Goal: Transaction & Acquisition: Purchase product/service

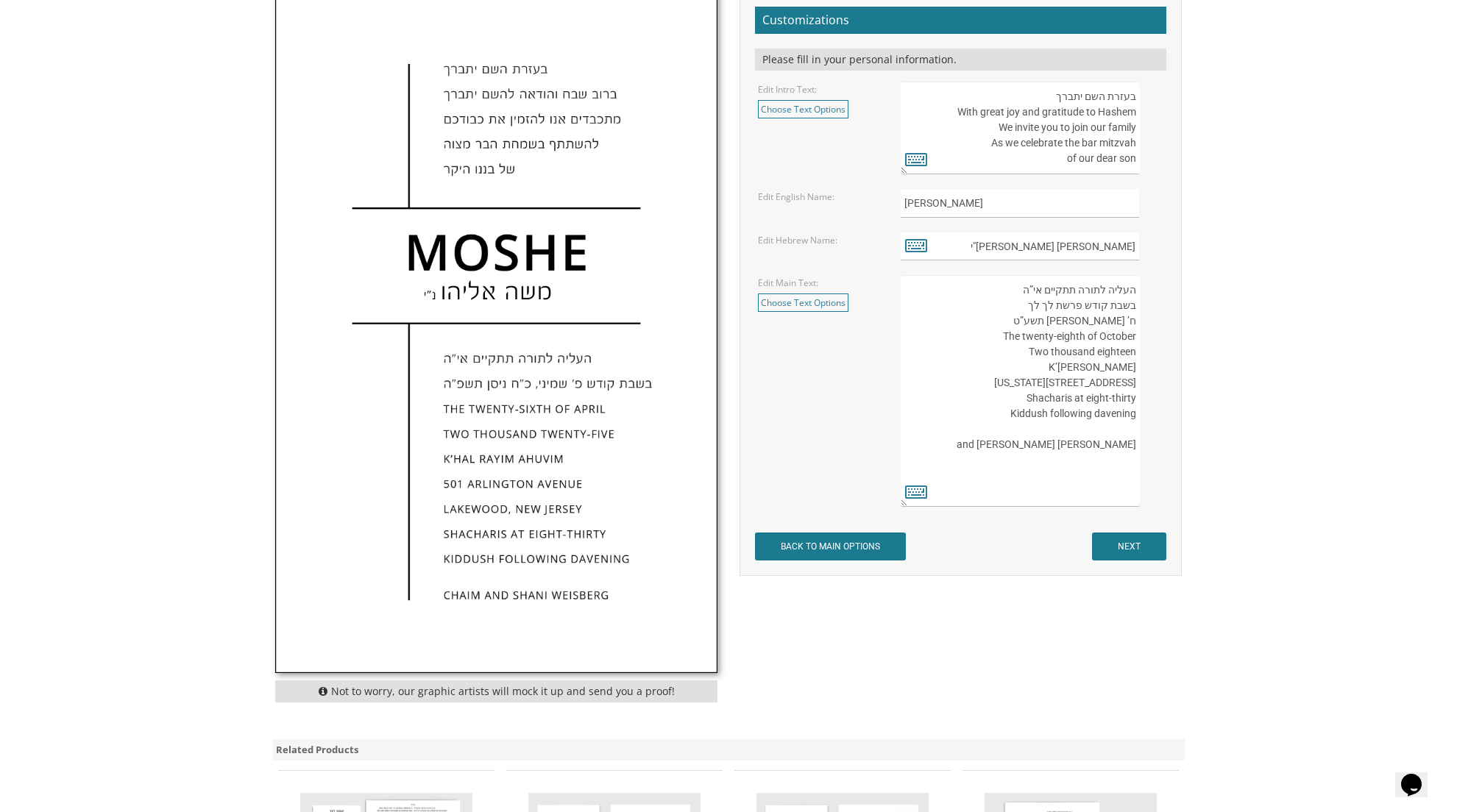
click at [1134, 532] on input "NEXT" at bounding box center [1129, 547] width 74 height 28
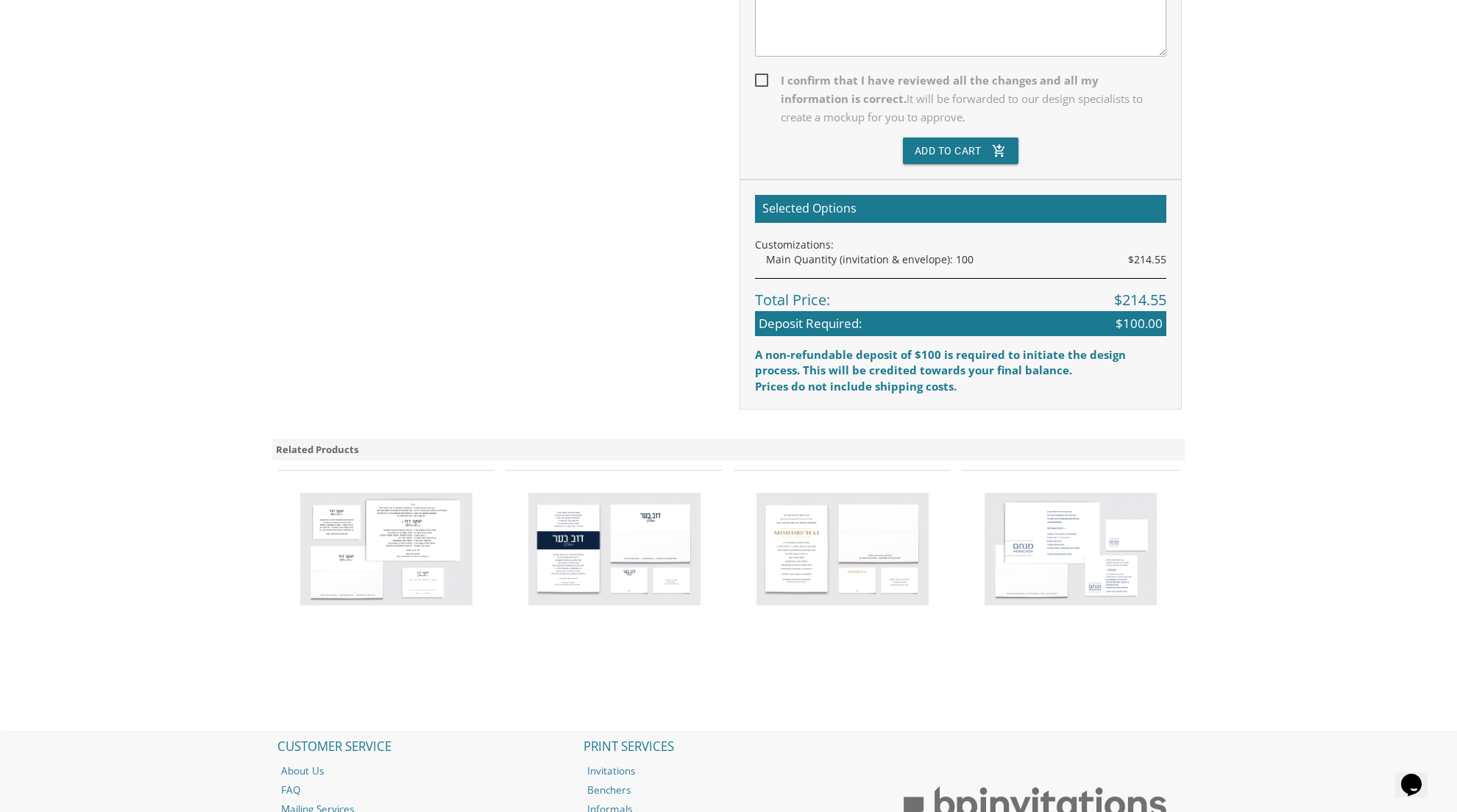
scroll to position [541, 0]
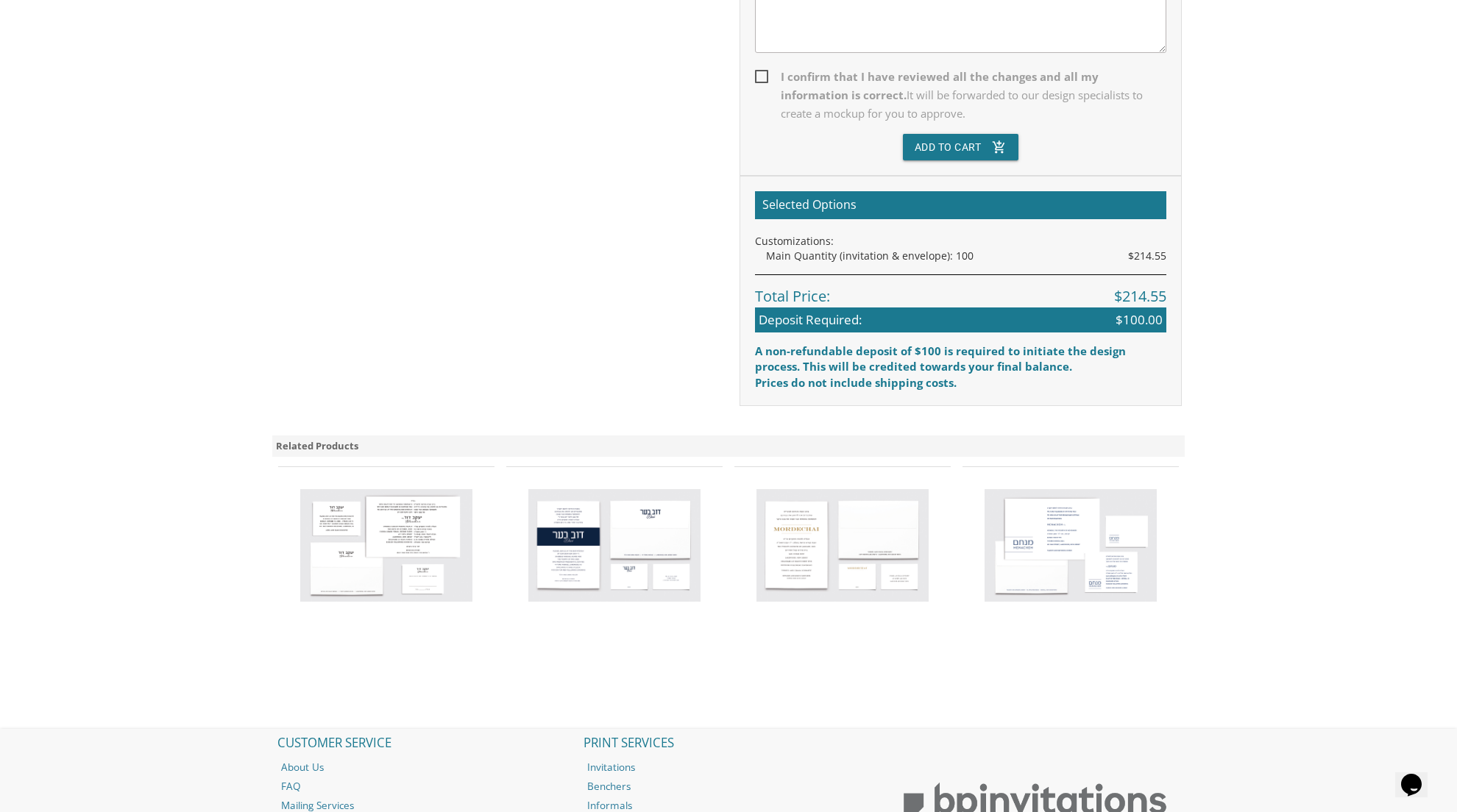
click at [829, 516] on img at bounding box center [842, 546] width 173 height 113
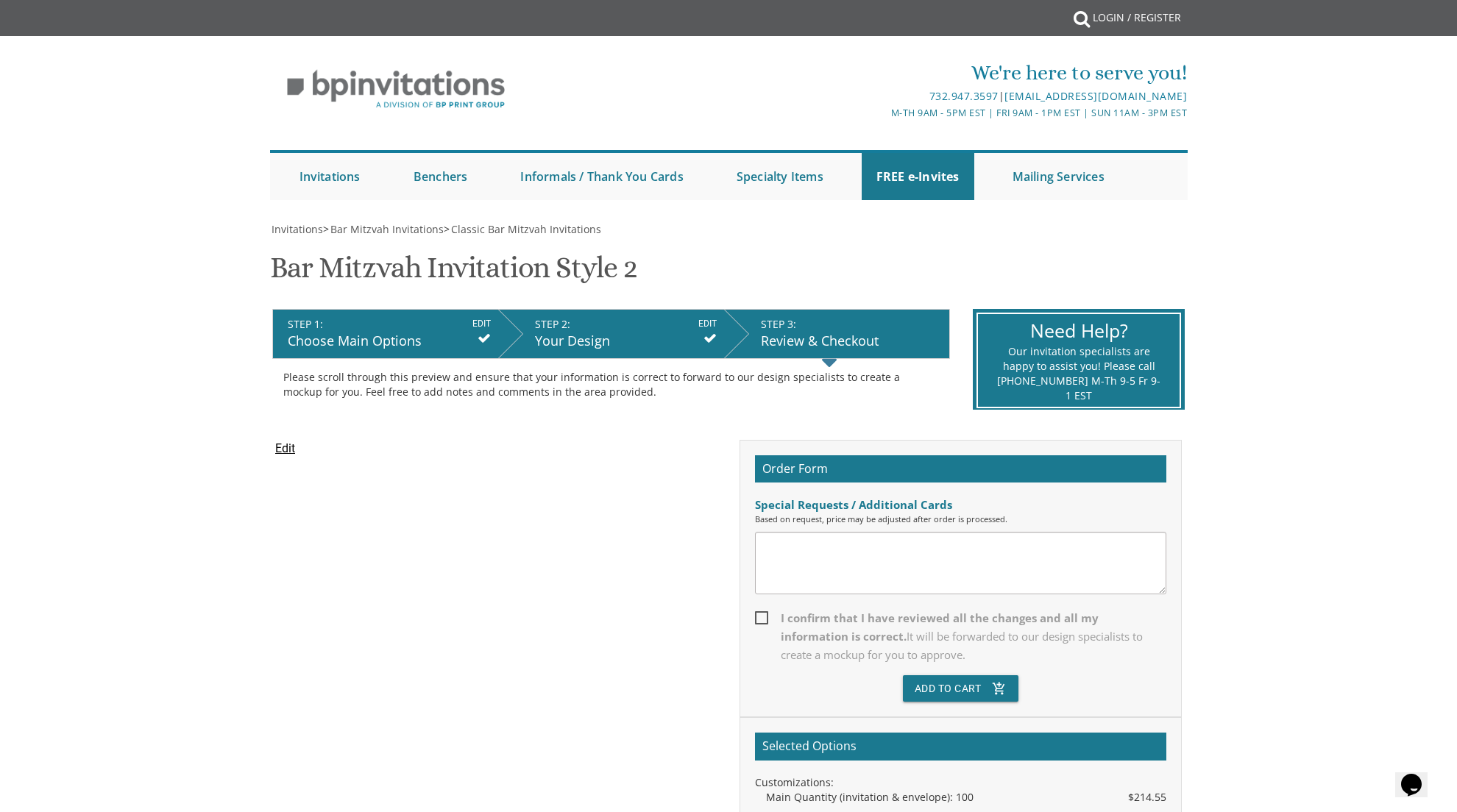
scroll to position [0, 0]
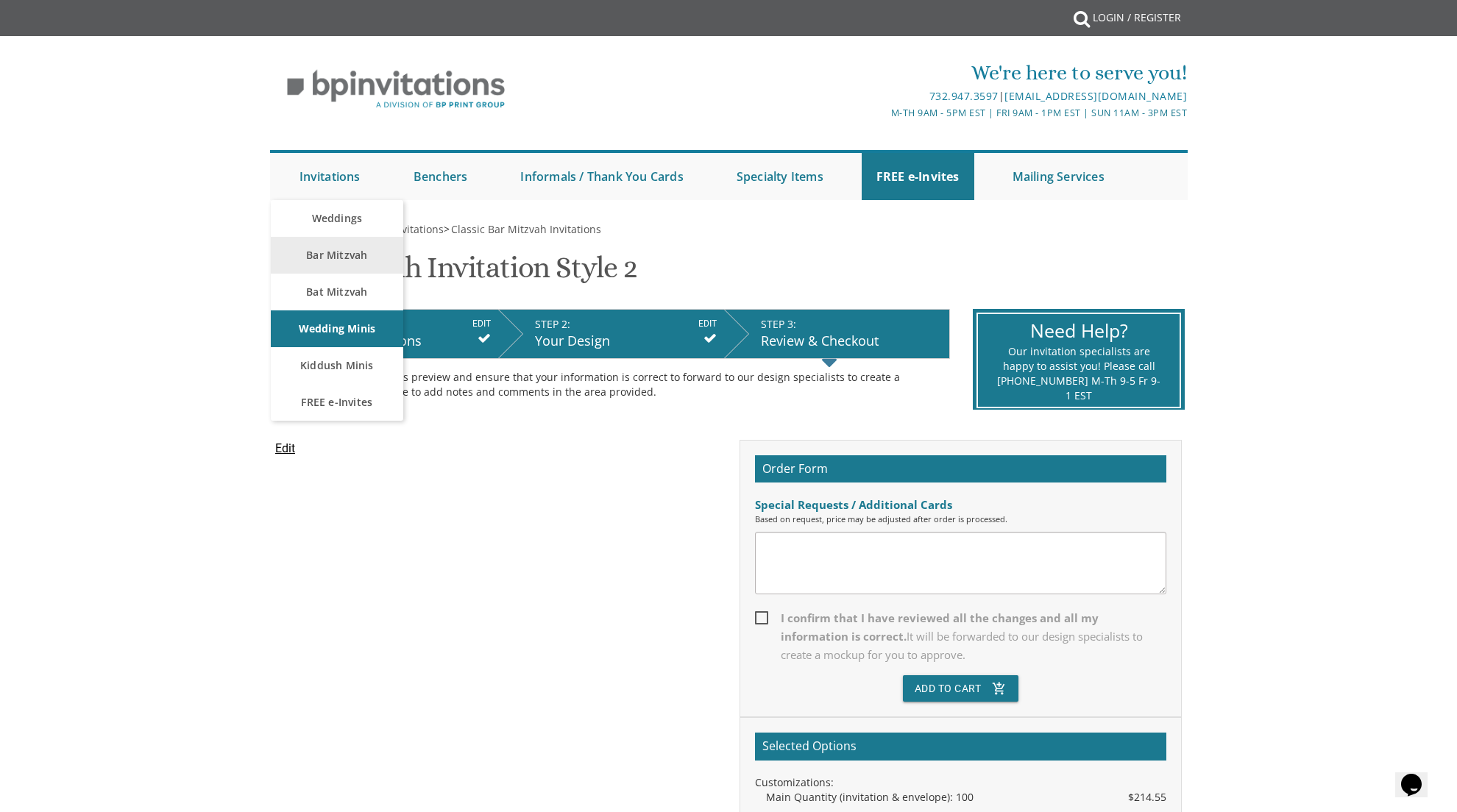
click at [330, 266] on link "Bar Mitzvah" at bounding box center [337, 256] width 133 height 37
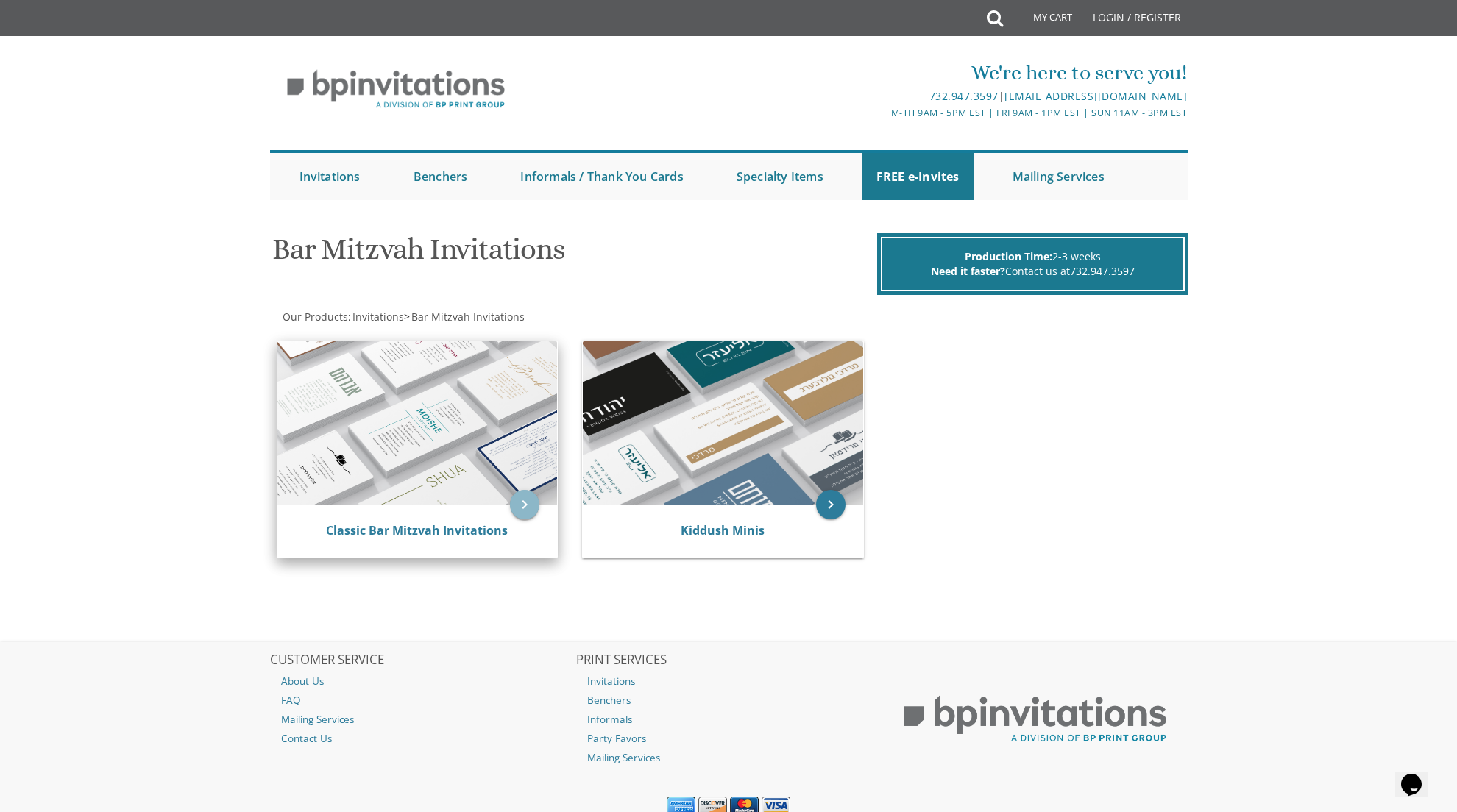
click at [512, 500] on icon "keyboard_arrow_right" at bounding box center [524, 504] width 29 height 29
click at [526, 500] on icon "keyboard_arrow_right" at bounding box center [524, 504] width 29 height 29
click at [418, 527] on link "Classic Bar Mitzvah Invitations" at bounding box center [416, 531] width 181 height 16
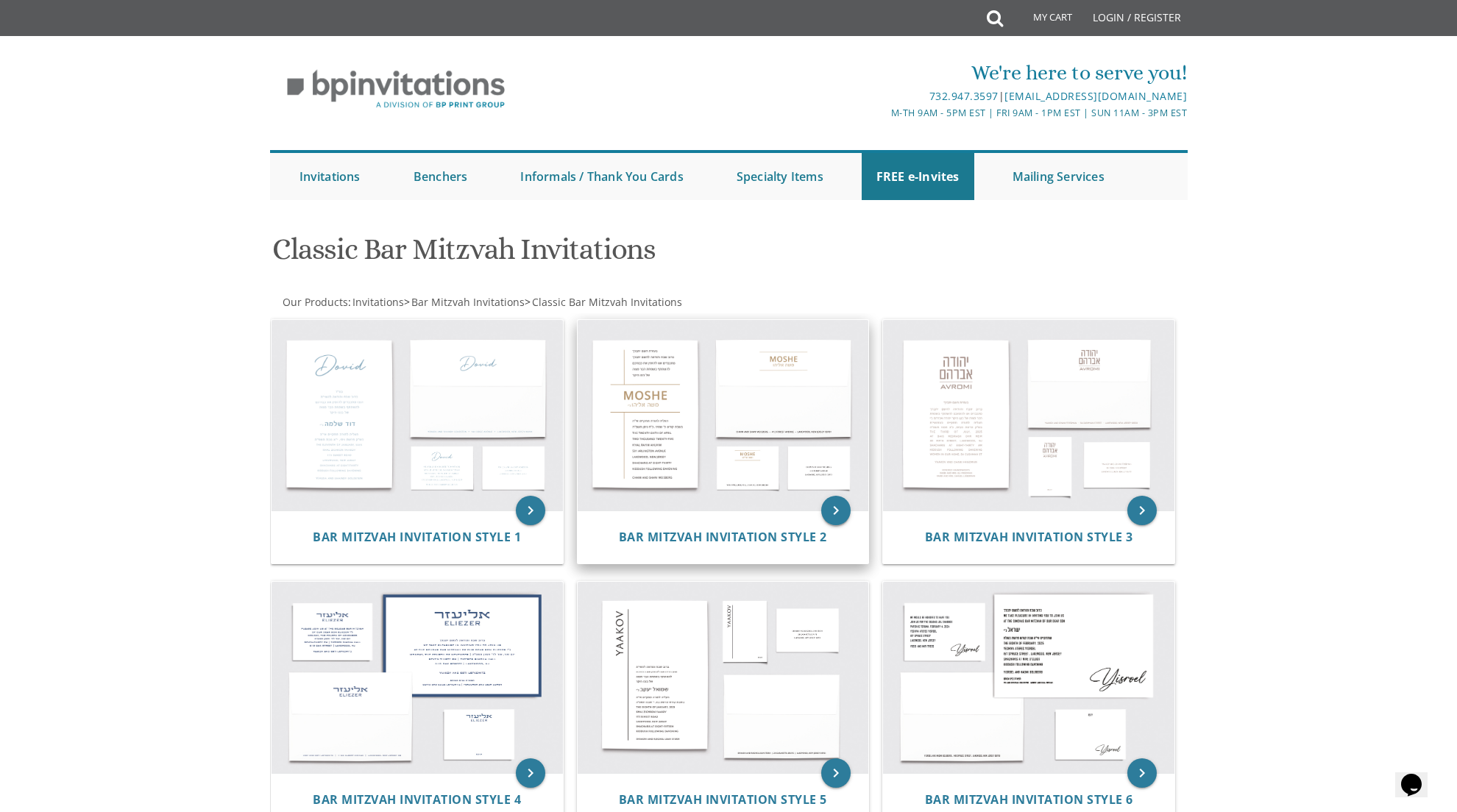
click at [836, 505] on icon "keyboard_arrow_right" at bounding box center [835, 510] width 29 height 29
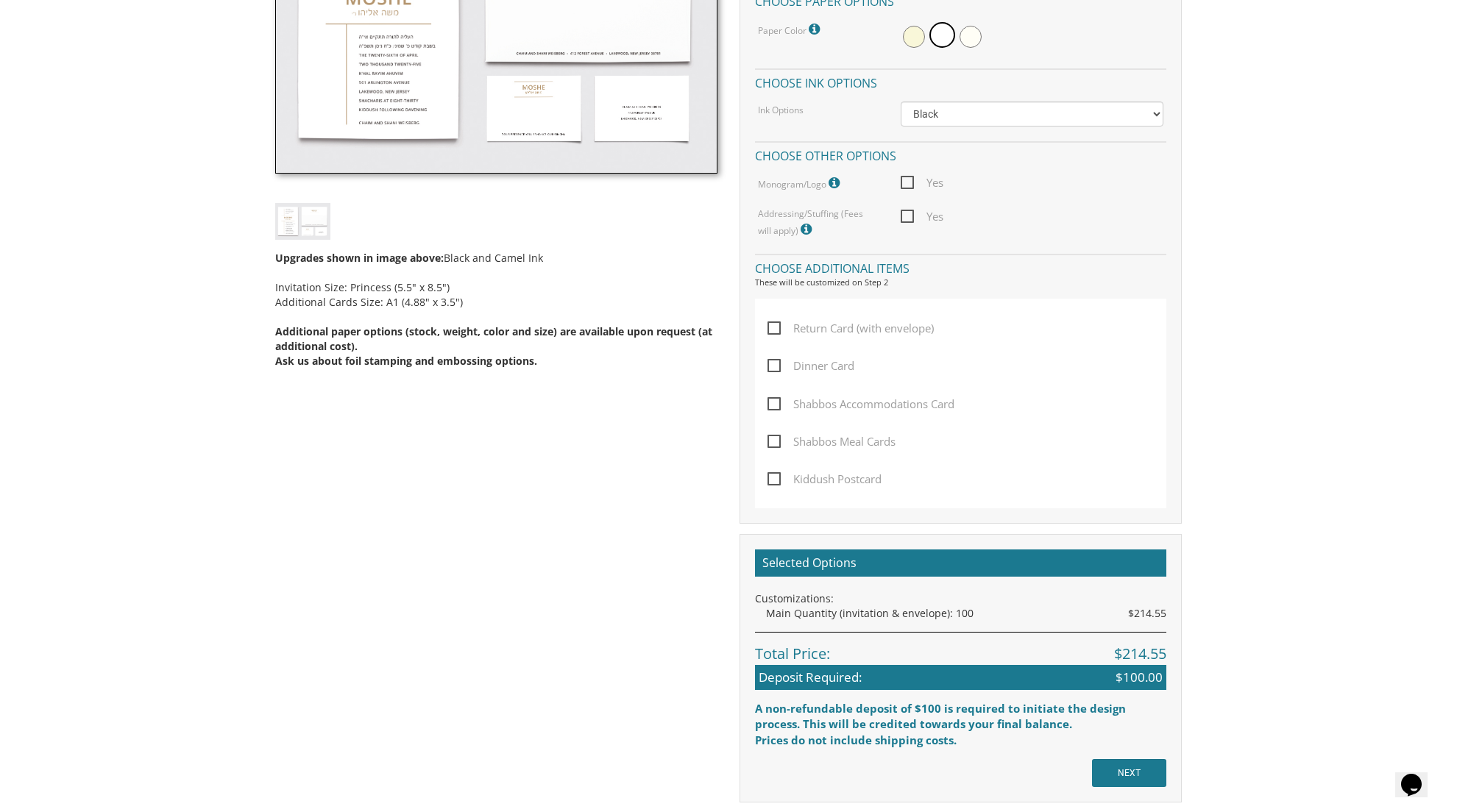
scroll to position [559, 0]
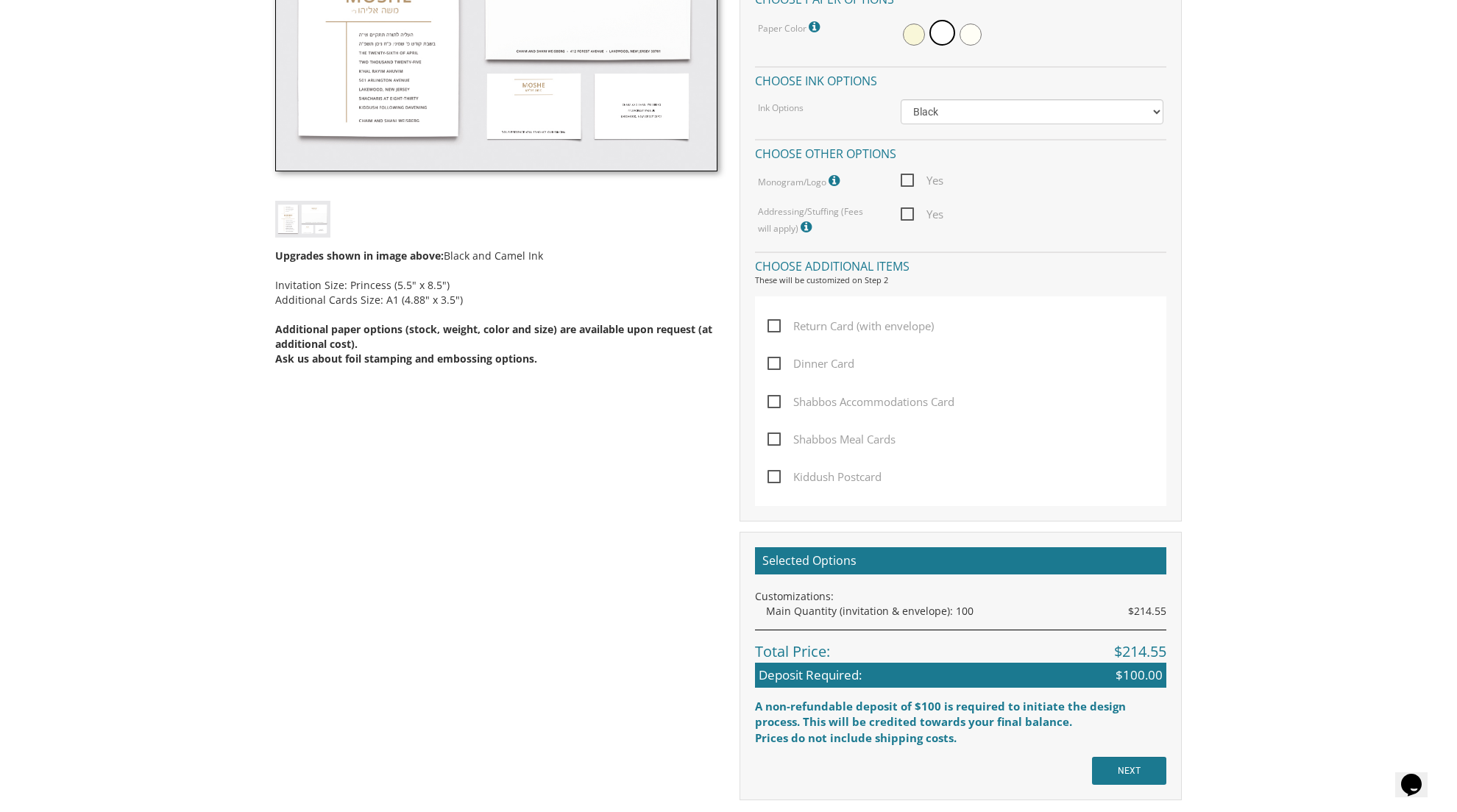
click at [774, 431] on span "Shabbos Meal Cards" at bounding box center [831, 440] width 128 height 19
click at [774, 433] on input "Shabbos Meal Cards" at bounding box center [771, 438] width 10 height 10
checkbox input "true"
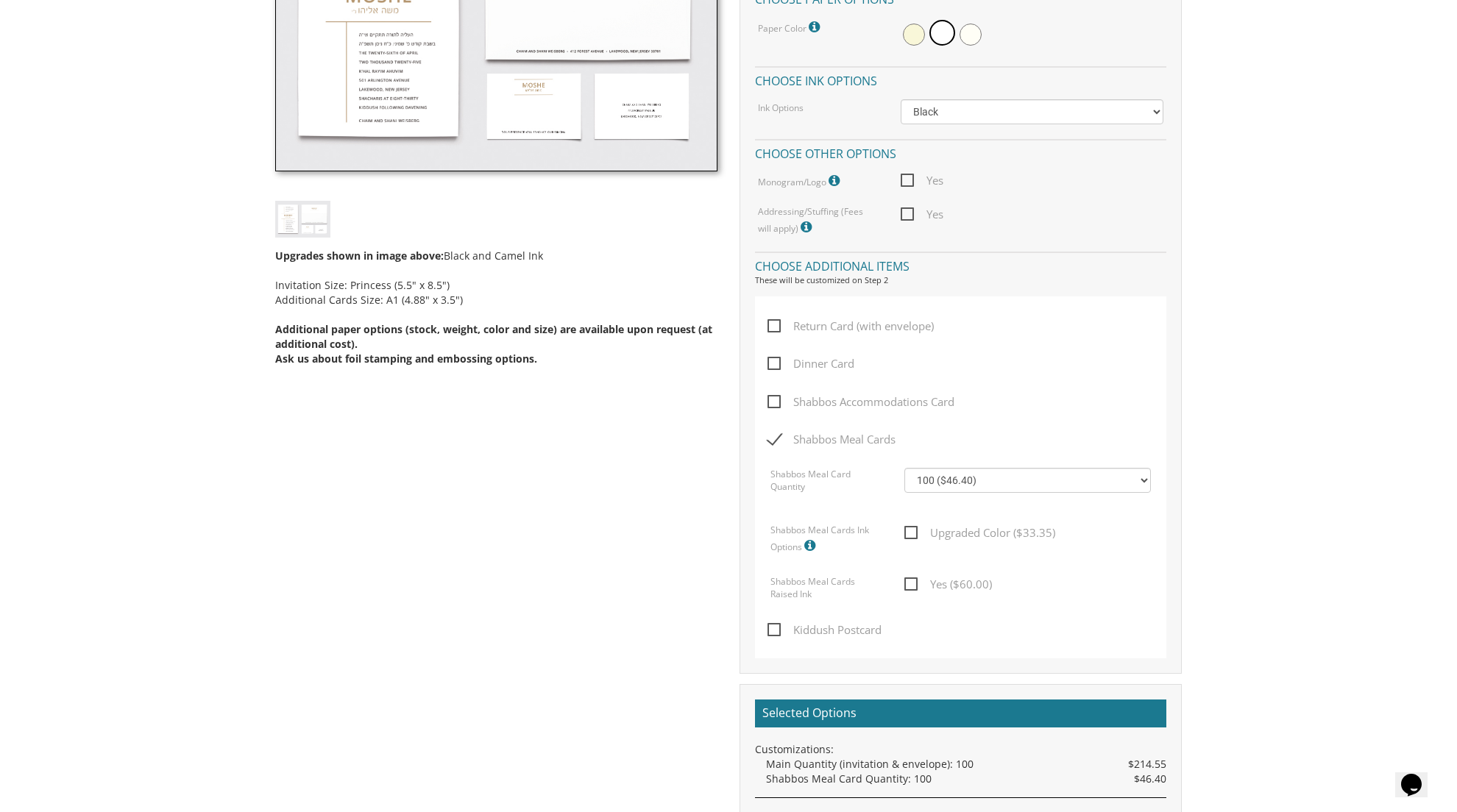
click at [772, 621] on span "Kiddush Postcard" at bounding box center [824, 630] width 114 height 19
click at [772, 624] on input "Kiddush Postcard" at bounding box center [771, 628] width 10 height 10
checkbox input "true"
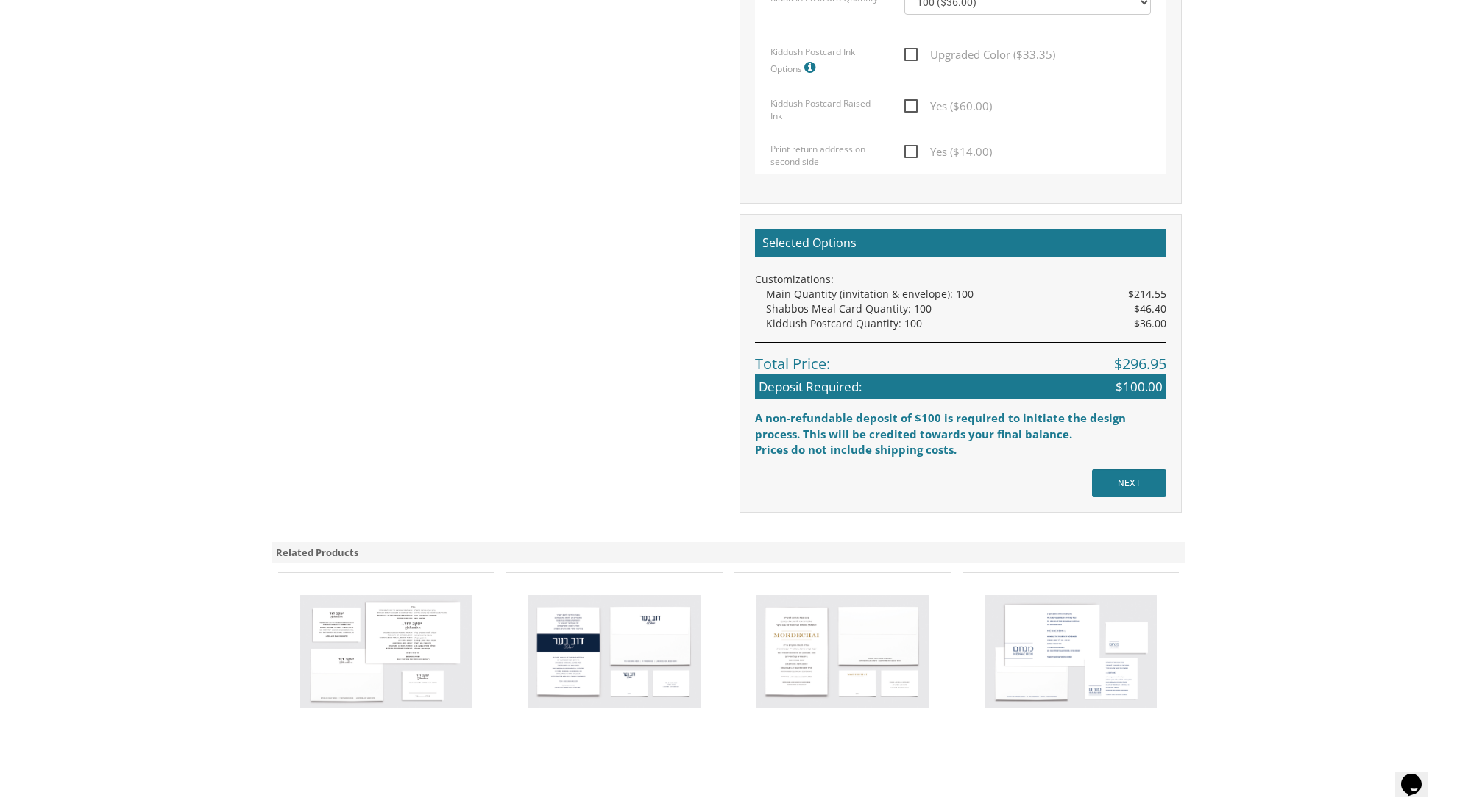
scroll to position [1257, 0]
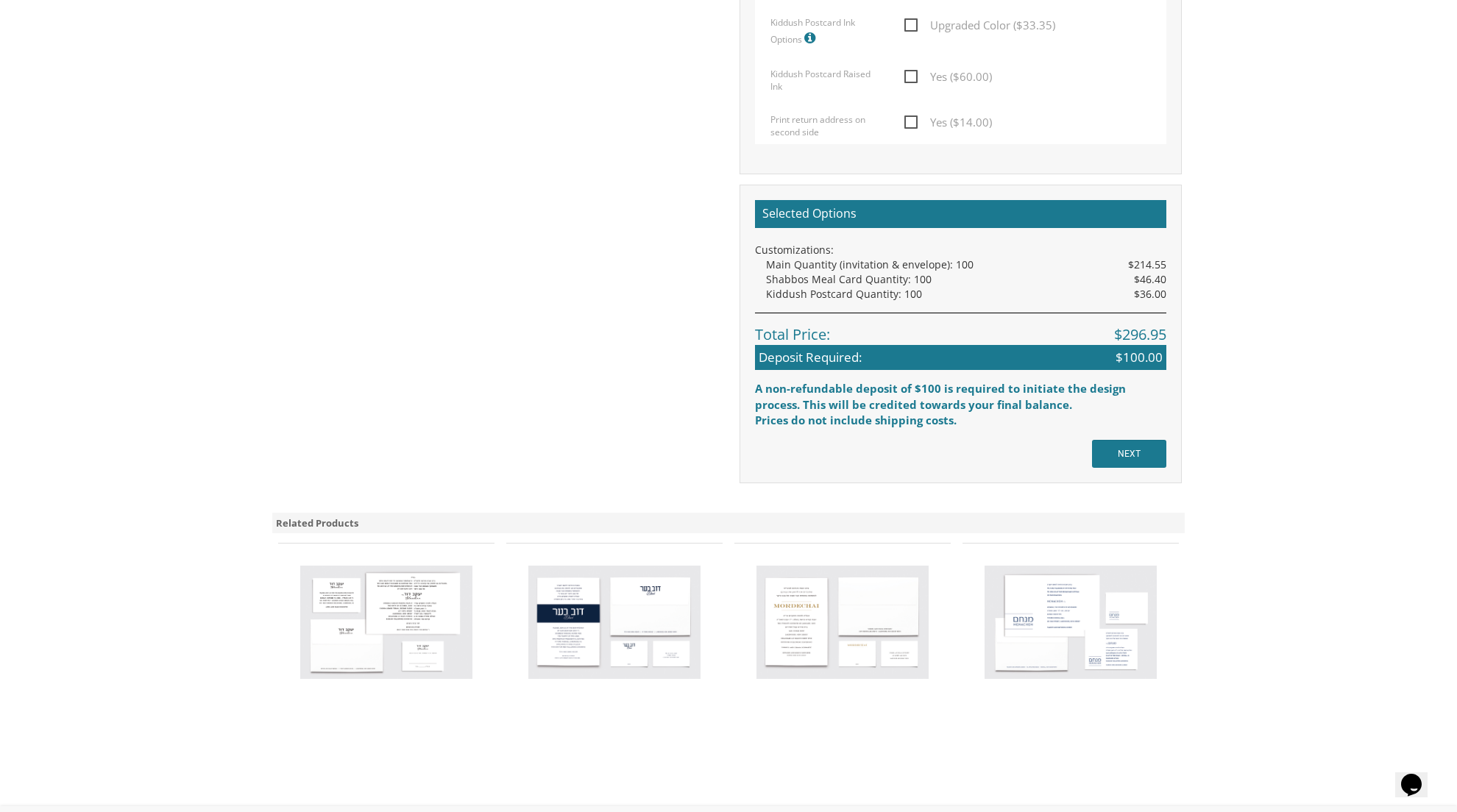
click at [1116, 440] on input "NEXT" at bounding box center [1129, 454] width 74 height 28
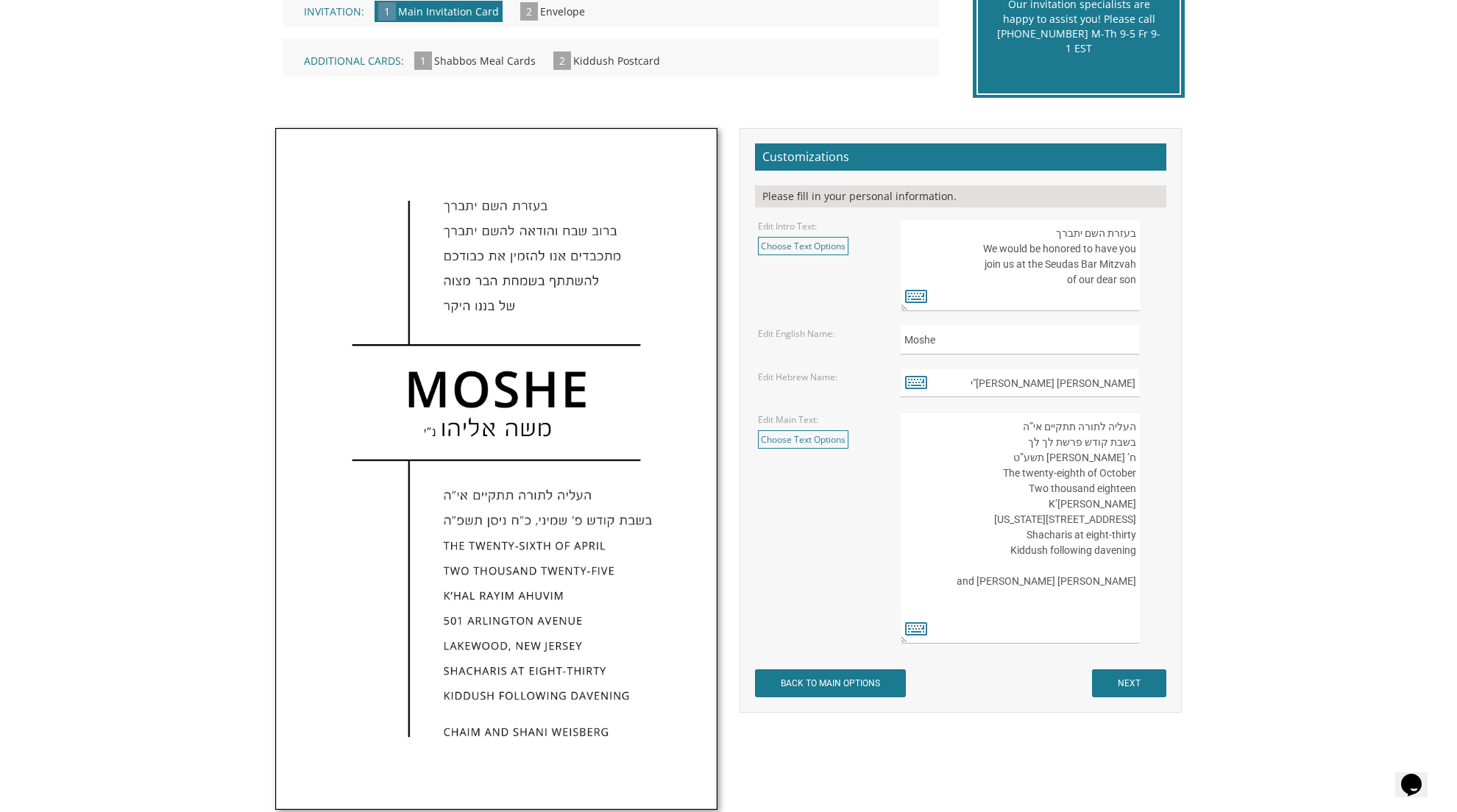
scroll to position [387, 0]
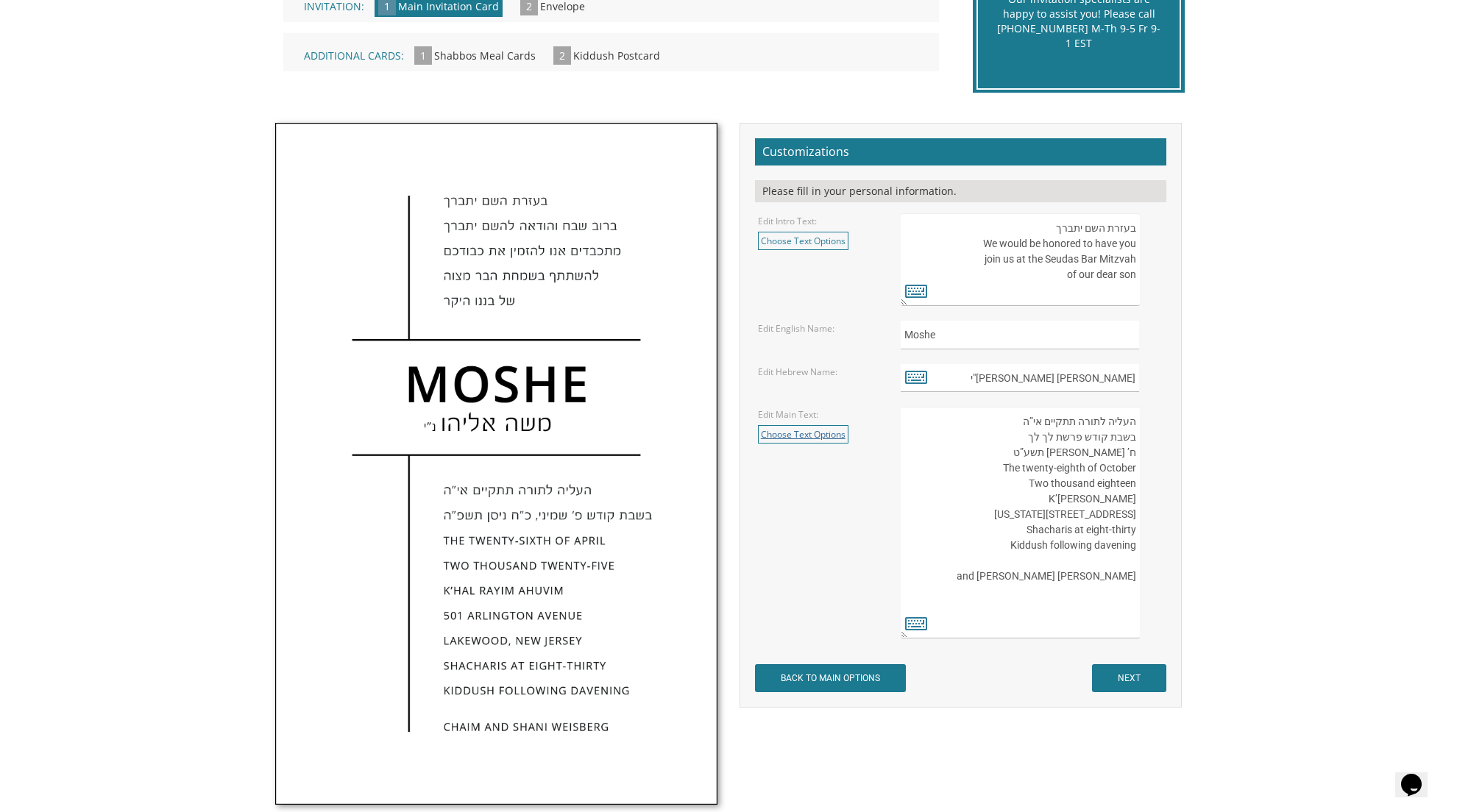
click at [779, 425] on link "Choose Text Options" at bounding box center [803, 434] width 90 height 19
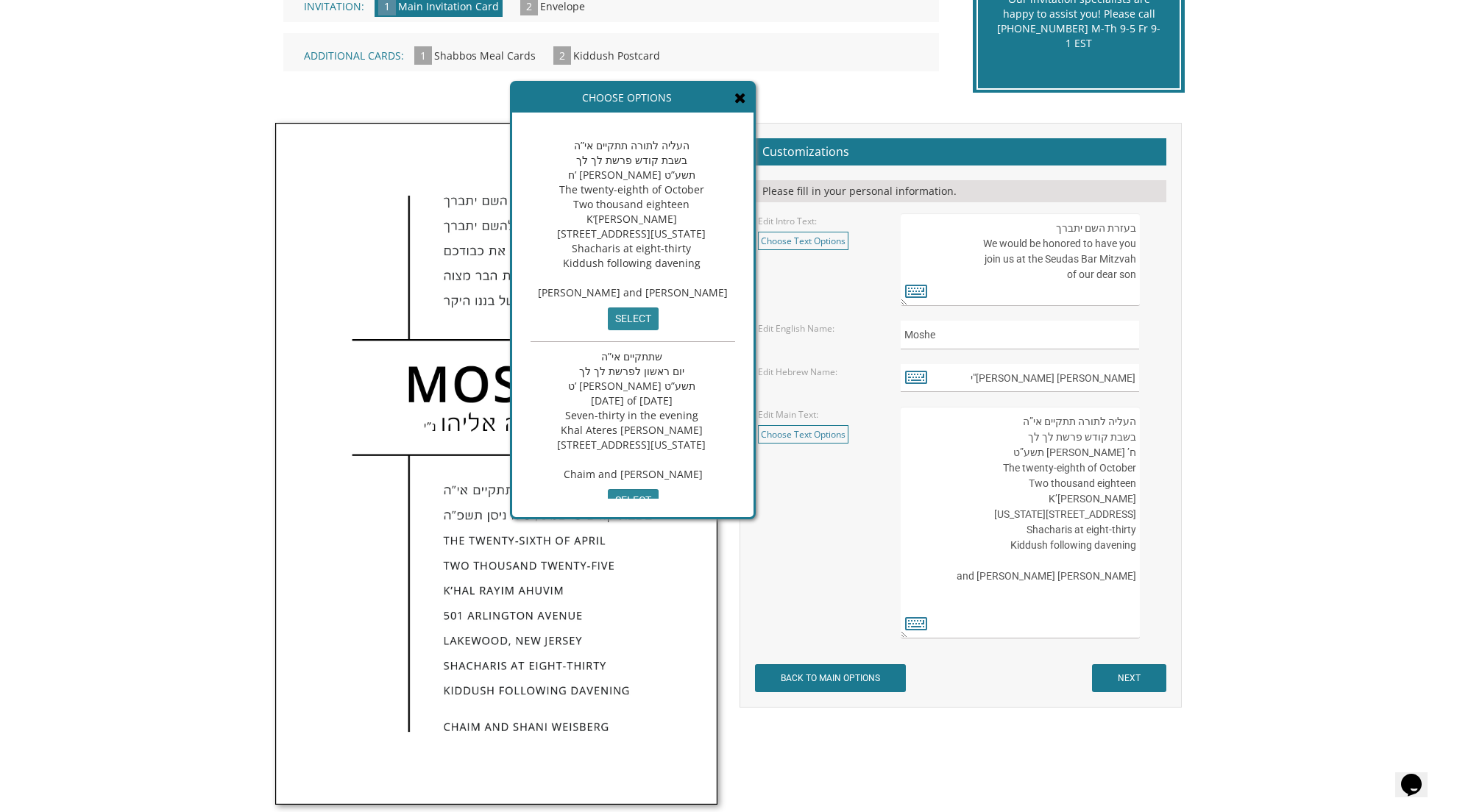
scroll to position [0, 0]
click at [746, 96] on icon at bounding box center [740, 97] width 12 height 15
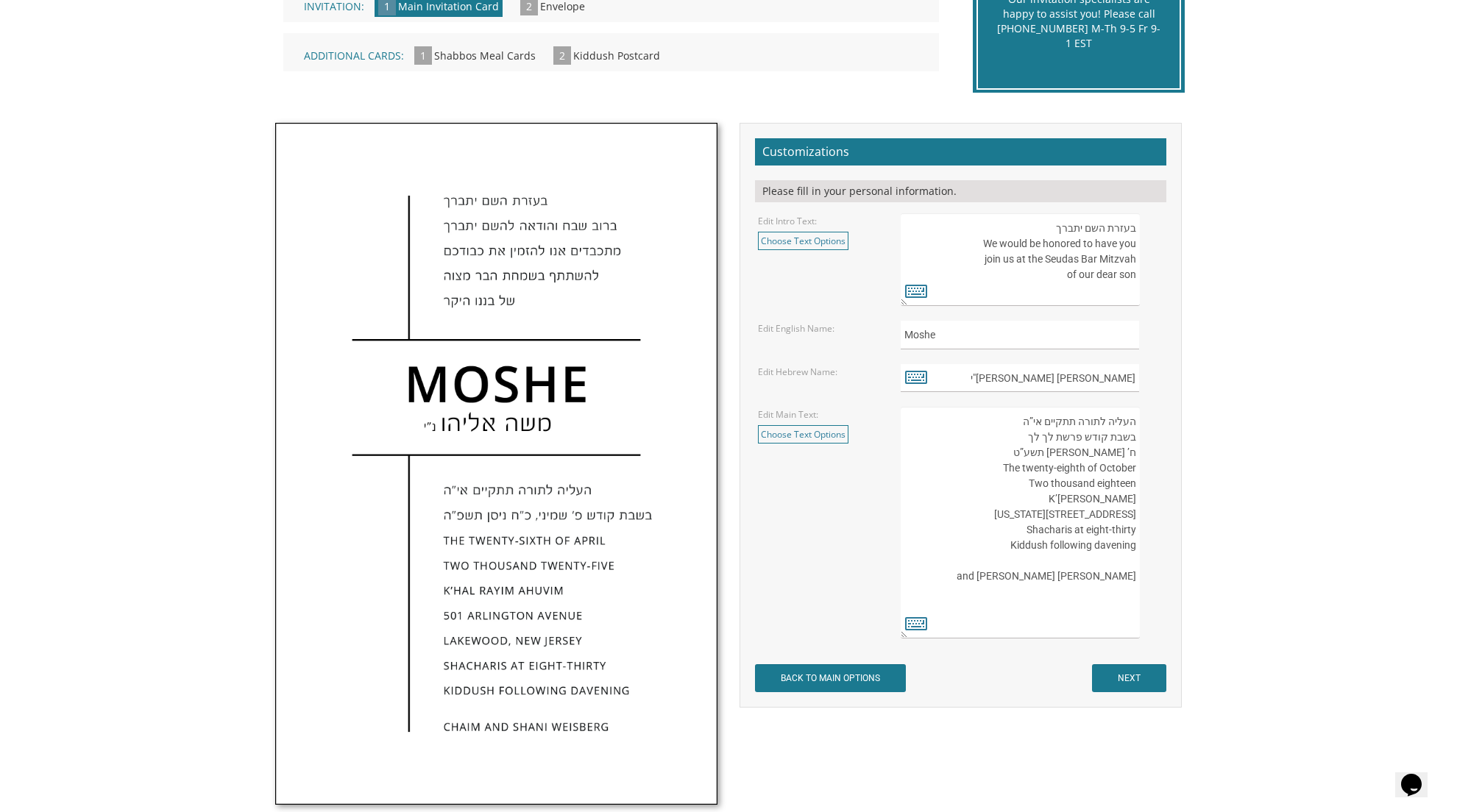
click at [1130, 664] on input "NEXT" at bounding box center [1129, 678] width 74 height 28
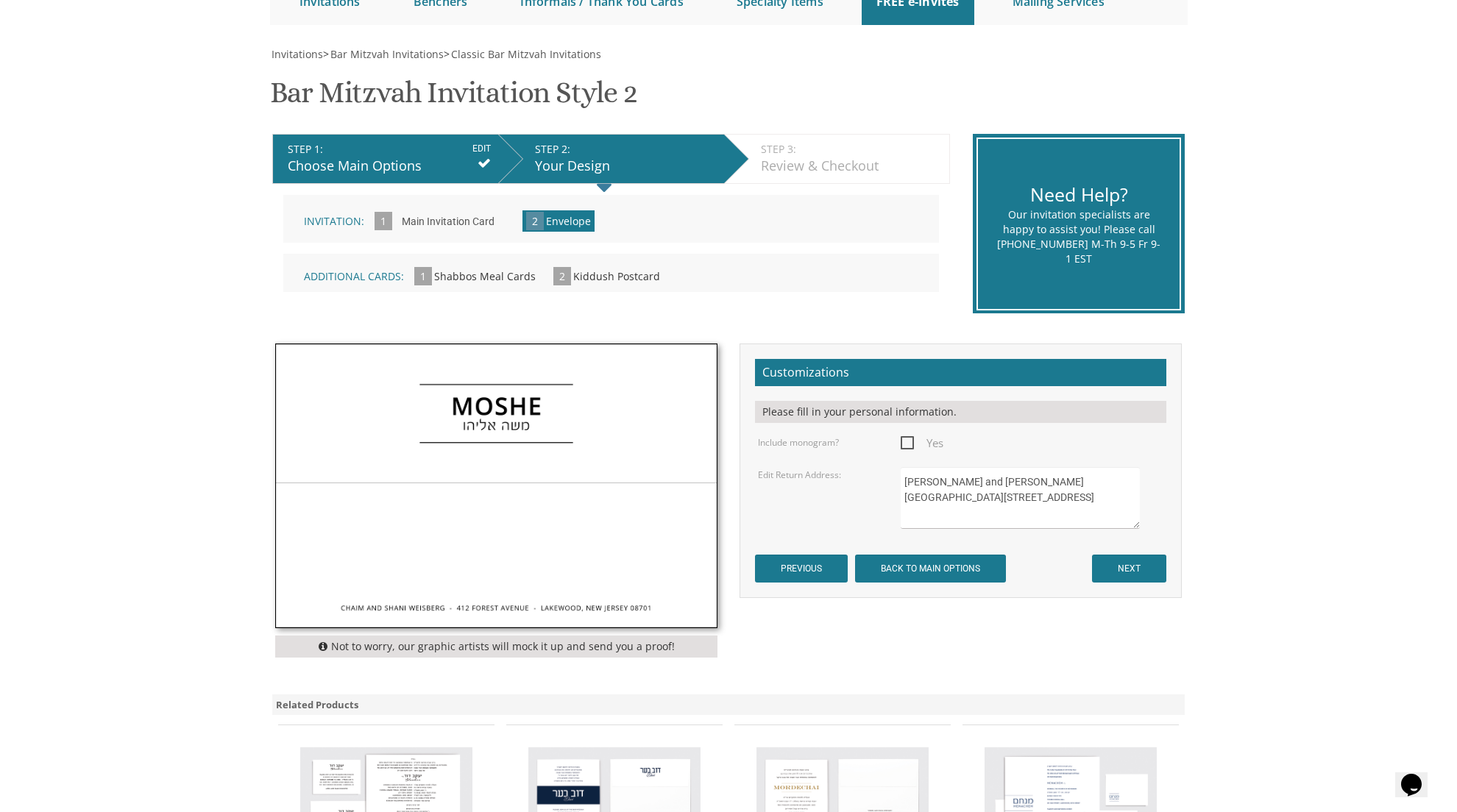
scroll to position [258, 0]
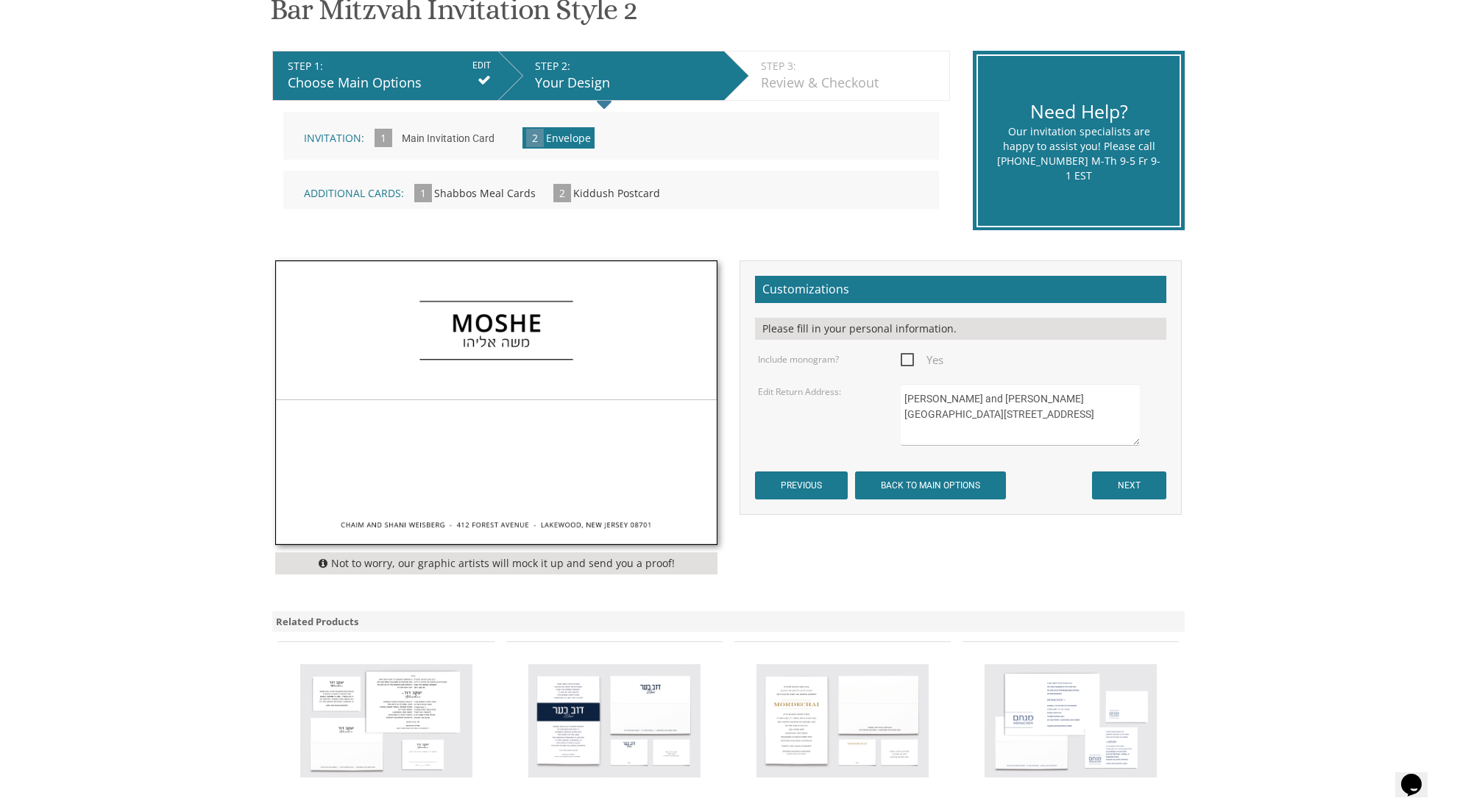
click at [1132, 477] on input "NEXT" at bounding box center [1129, 486] width 74 height 28
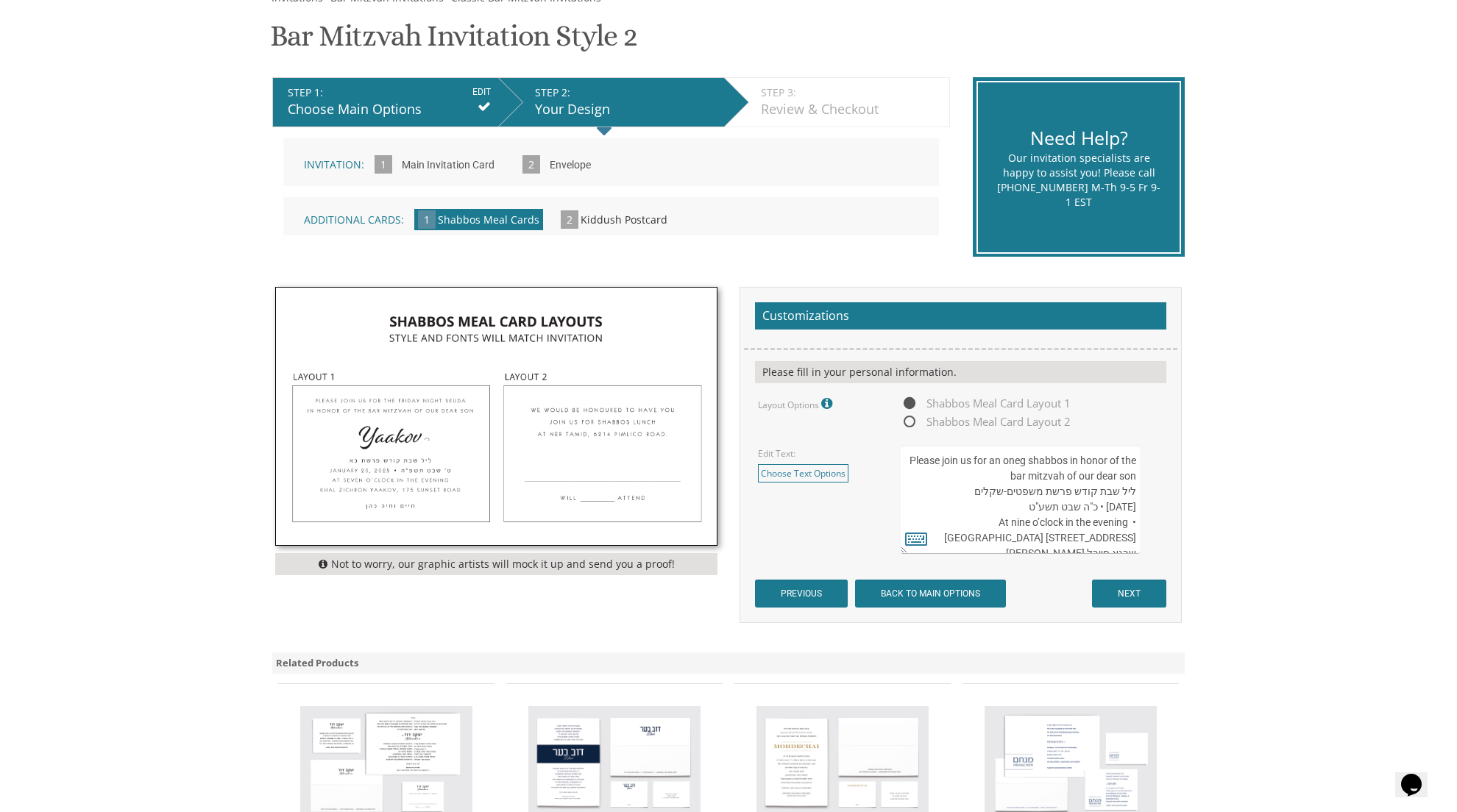
scroll to position [229, 0]
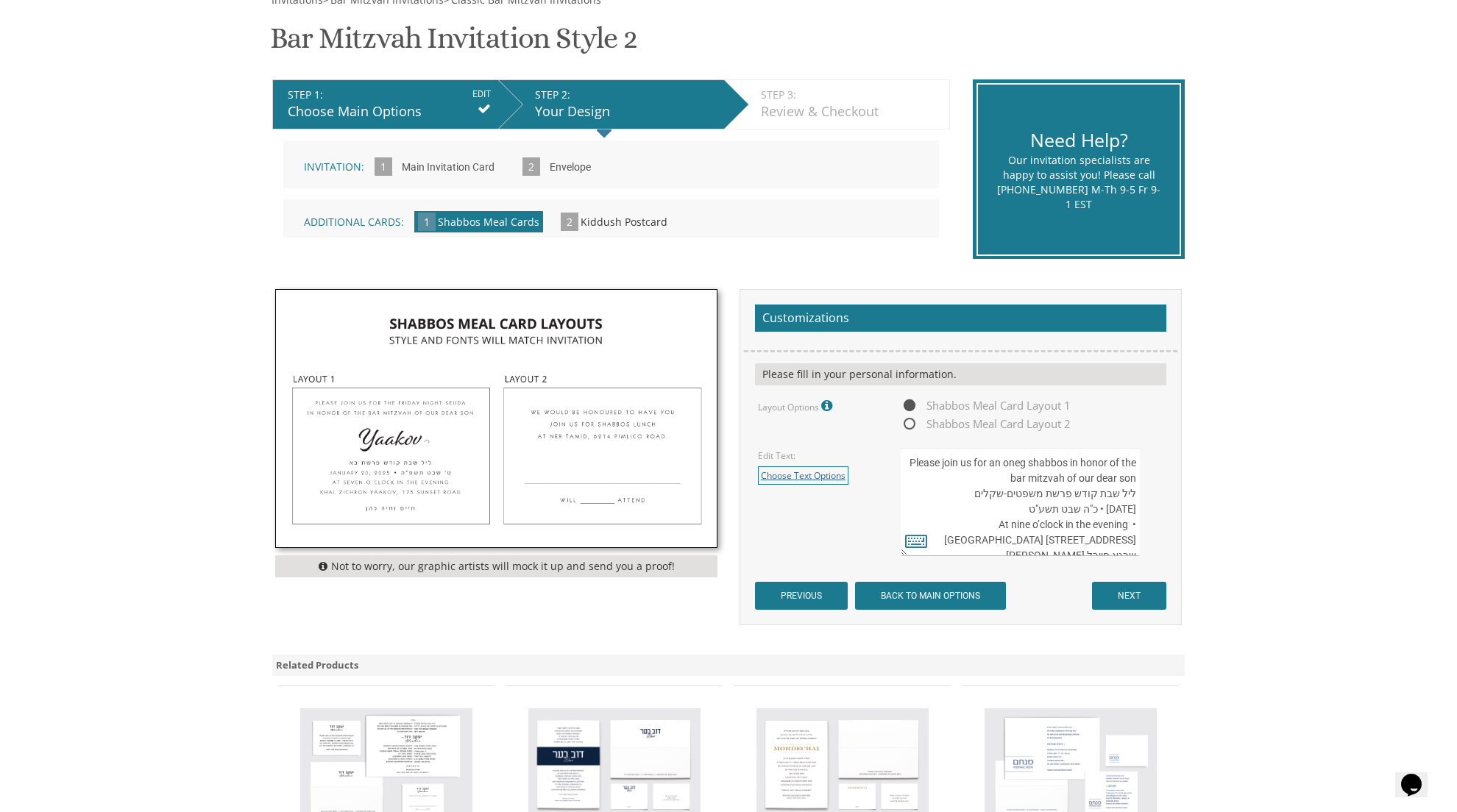
click at [820, 466] on link "Choose Text Options" at bounding box center [803, 475] width 90 height 19
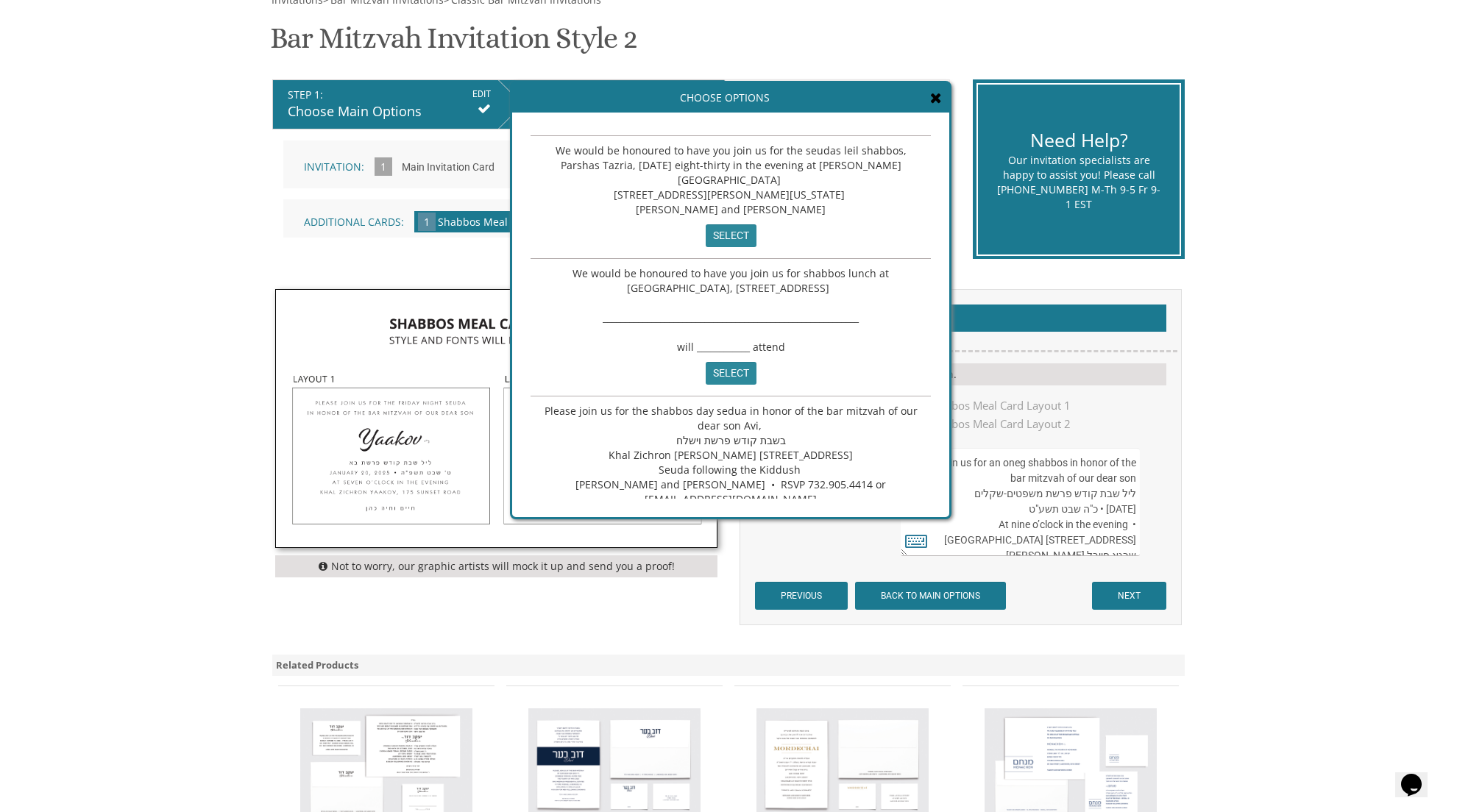
scroll to position [131, 0]
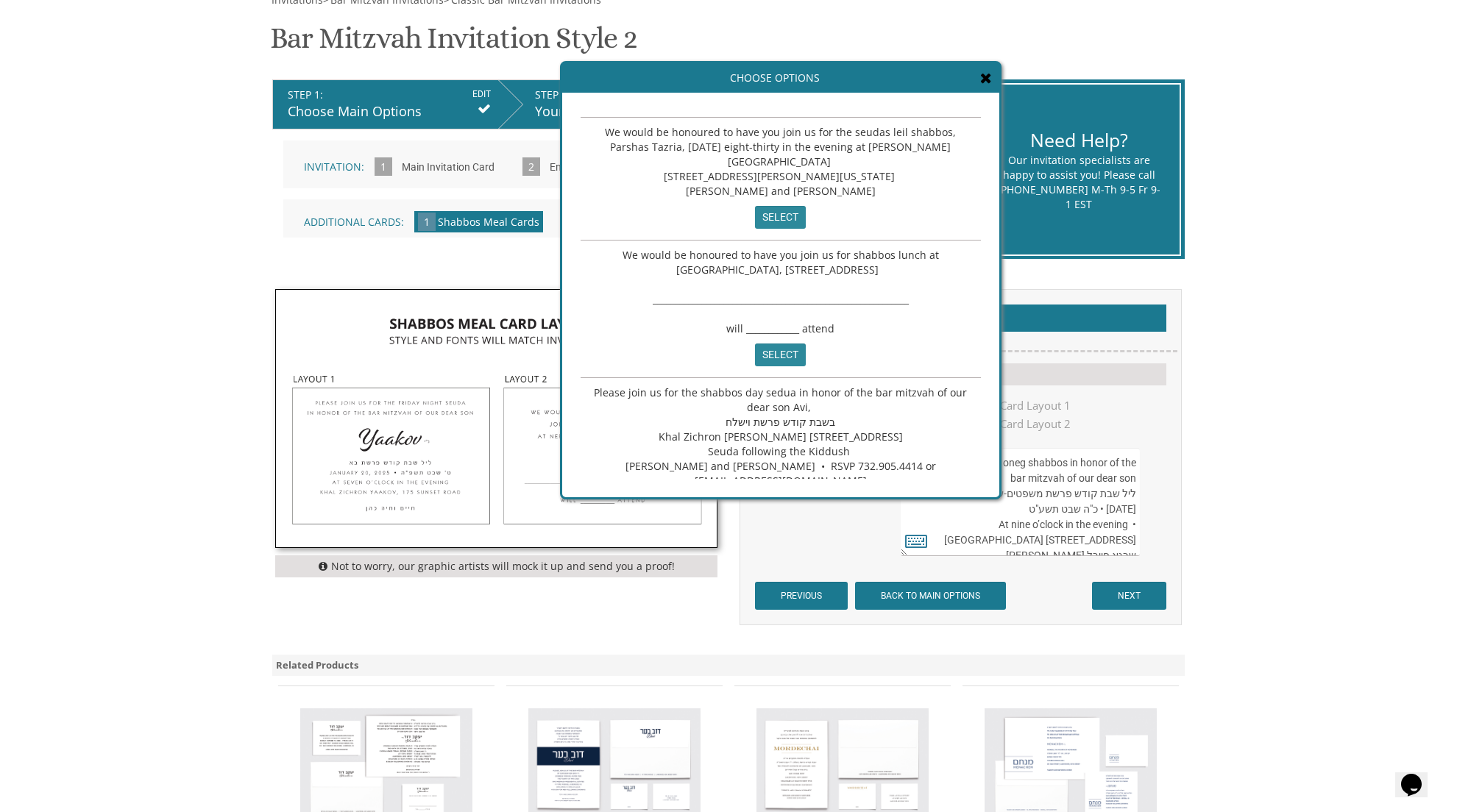
drag, startPoint x: 537, startPoint y: 382, endPoint x: 508, endPoint y: 362, distance: 35.2
click at [594, 386] on span "Please join us for the shabbos day sedua in honor of the bar mitzvah of our dea…" at bounding box center [781, 437] width 376 height 103
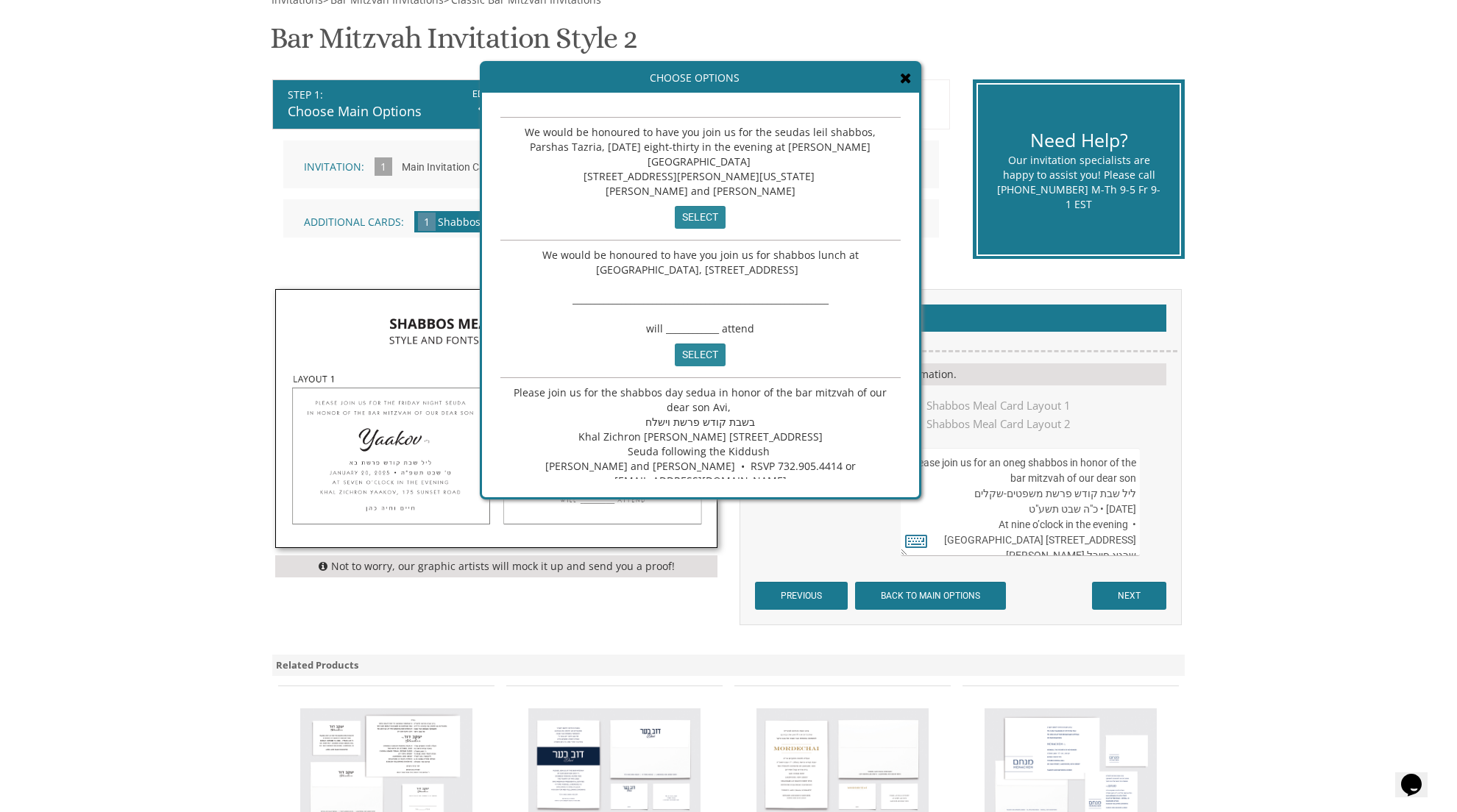
click at [703, 496] on input "select" at bounding box center [700, 508] width 50 height 23
type textarea "Please join us for the shabbos day sedua in honor of the bar mitzvah of our dea…"
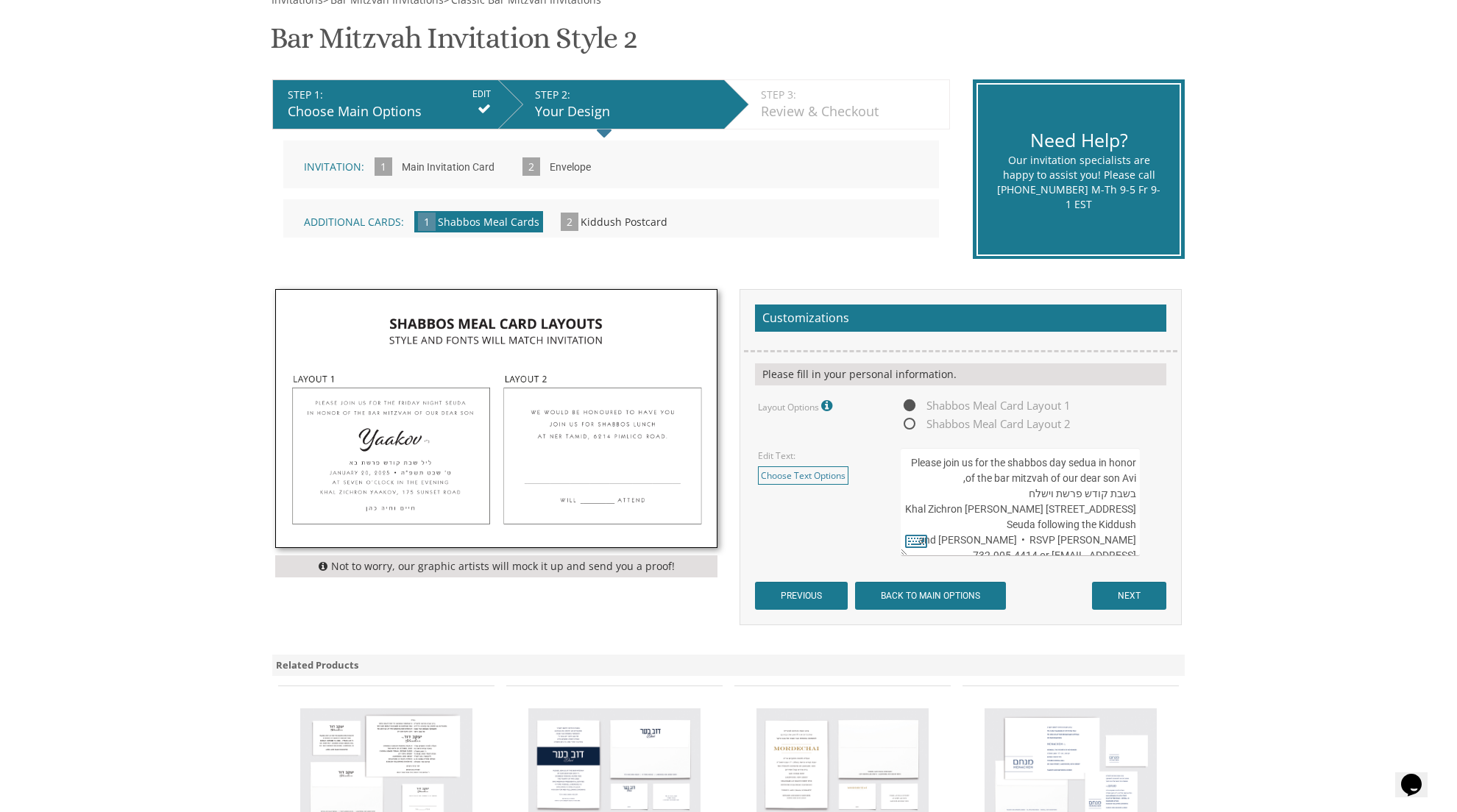
scroll to position [0, 0]
drag, startPoint x: 958, startPoint y: 454, endPoint x: 1122, endPoint y: 518, distance: 176.0
click at [1129, 516] on textarea "Please join us for an oneg shabbos in honor of the bar mitzvah of our dear son …" at bounding box center [1020, 502] width 239 height 108
drag, startPoint x: 1136, startPoint y: 517, endPoint x: 1073, endPoint y: 498, distance: 65.8
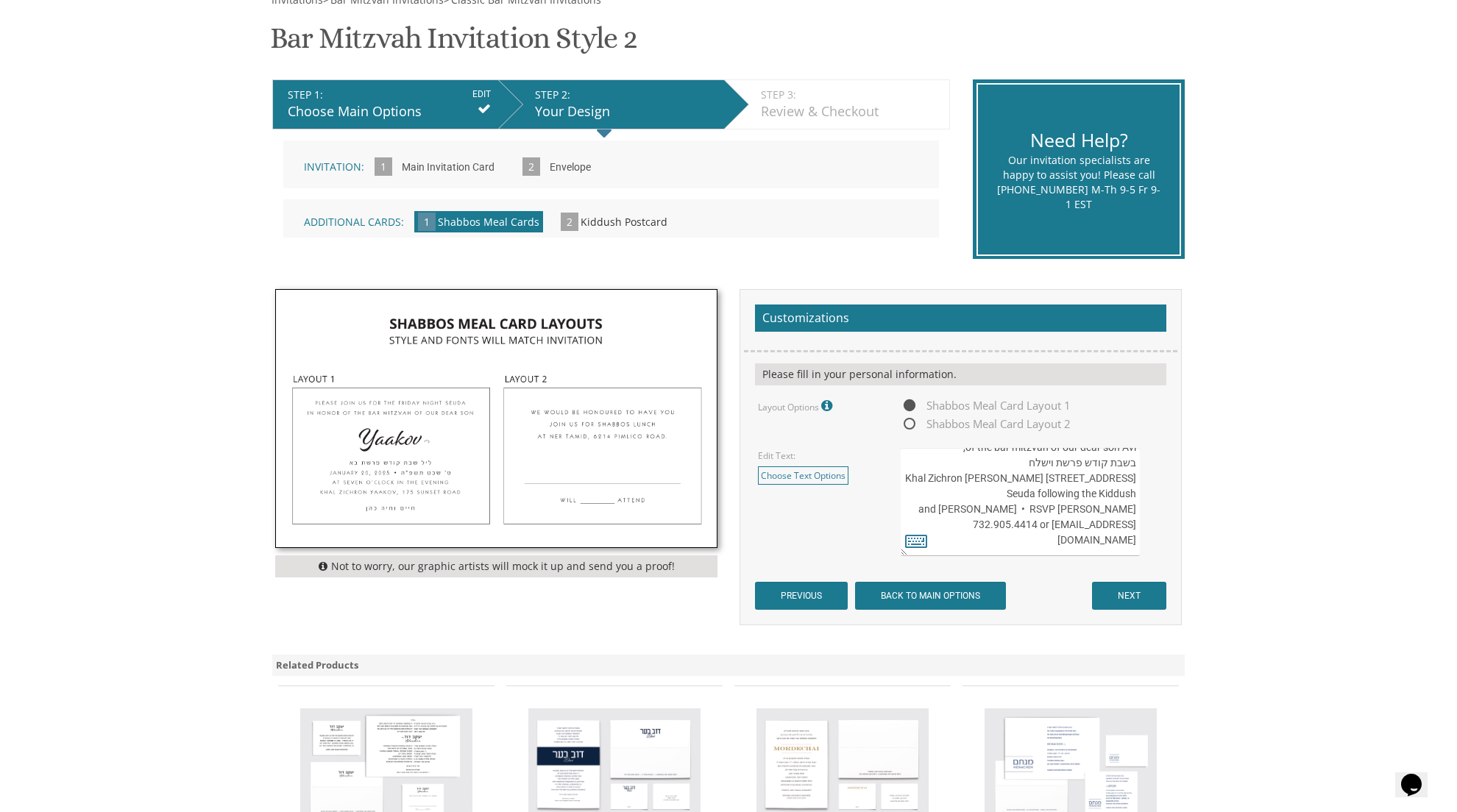
click at [1077, 482] on textarea "Please join us for an oneg shabbos in honor of the bar mitzvah of our dear son …" at bounding box center [1020, 502] width 239 height 108
drag, startPoint x: 1025, startPoint y: 514, endPoint x: 1140, endPoint y: 393, distance: 166.9
click at [1140, 393] on form "Customizations Please fill in your personal information. Layout Options Fonts /…" at bounding box center [960, 457] width 411 height 306
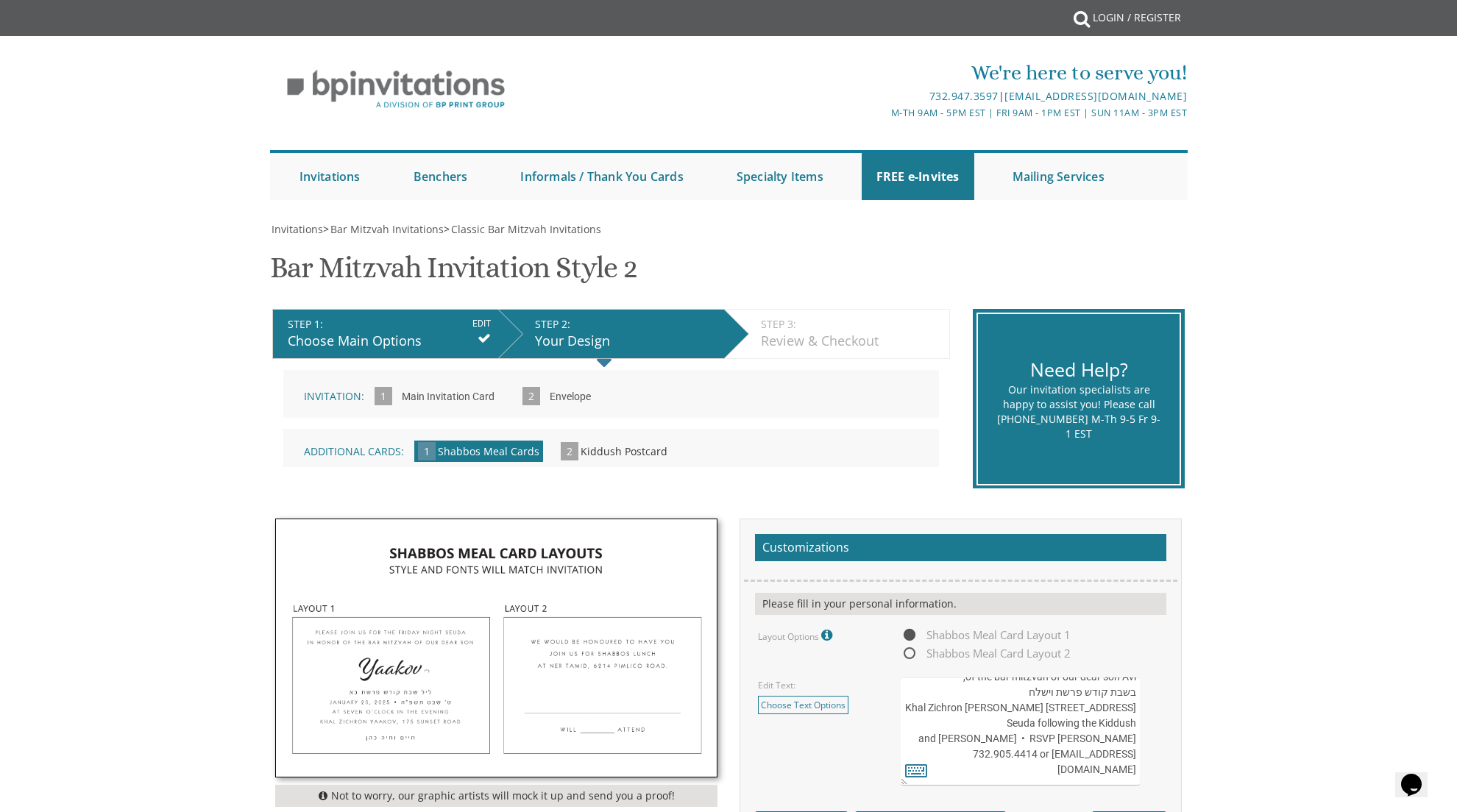
scroll to position [0, 0]
click at [1057, 729] on textarea "Please join us for an oneg shabbos in honor of the bar mitzvah of our dear son …" at bounding box center [1020, 732] width 239 height 108
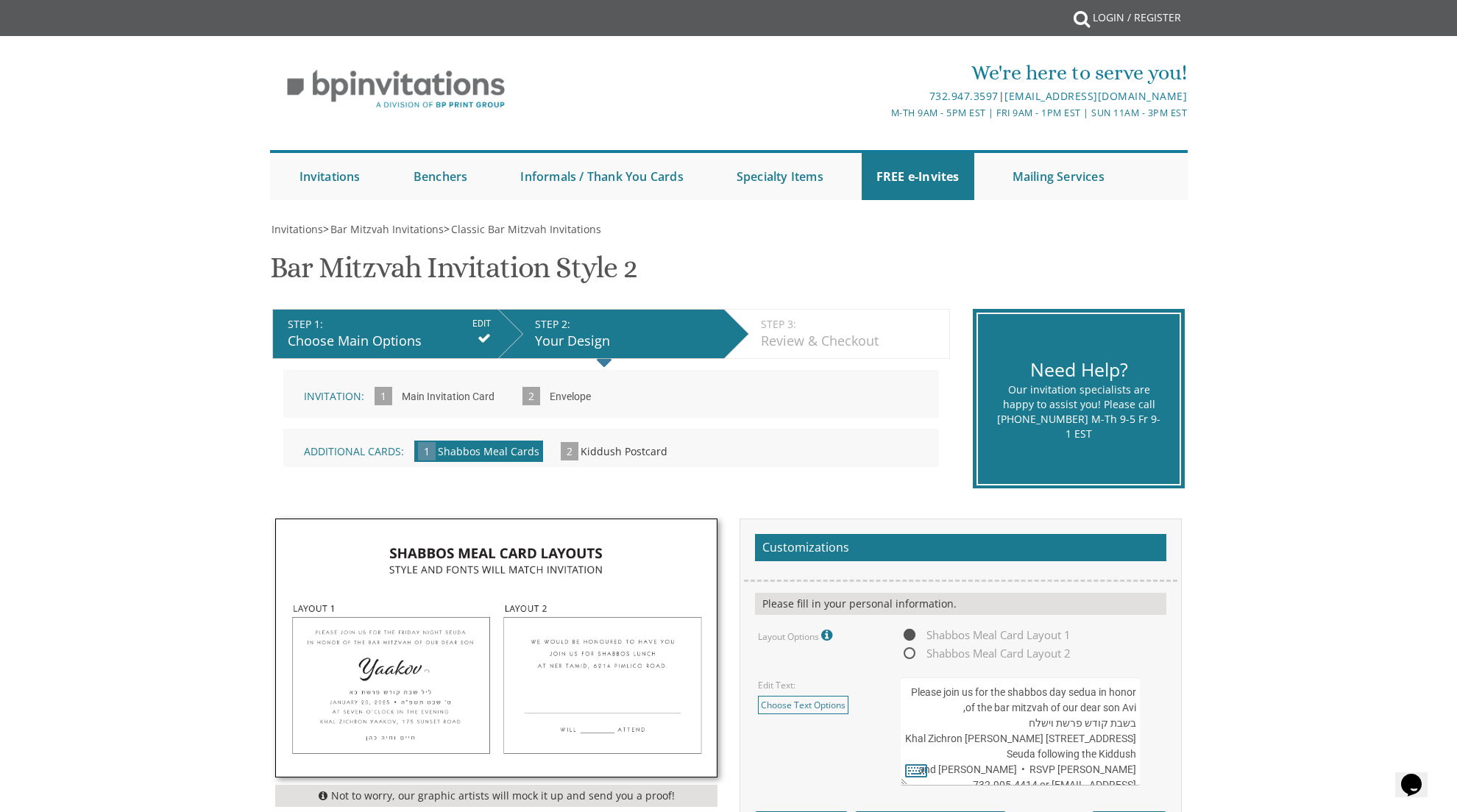
drag, startPoint x: 924, startPoint y: 684, endPoint x: 1034, endPoint y: 702, distance: 111.5
click at [1098, 720] on textarea "Please join us for an oneg shabbos in honor of the bar mitzvah of our dear son …" at bounding box center [1020, 732] width 239 height 108
drag, startPoint x: 921, startPoint y: 683, endPoint x: 1027, endPoint y: 684, distance: 106.0
click at [1027, 684] on textarea "Please join us for an oneg shabbos in honor of the bar mitzvah of our dear son …" at bounding box center [1020, 732] width 239 height 108
drag, startPoint x: 1022, startPoint y: 744, endPoint x: 946, endPoint y: 679, distance: 100.0
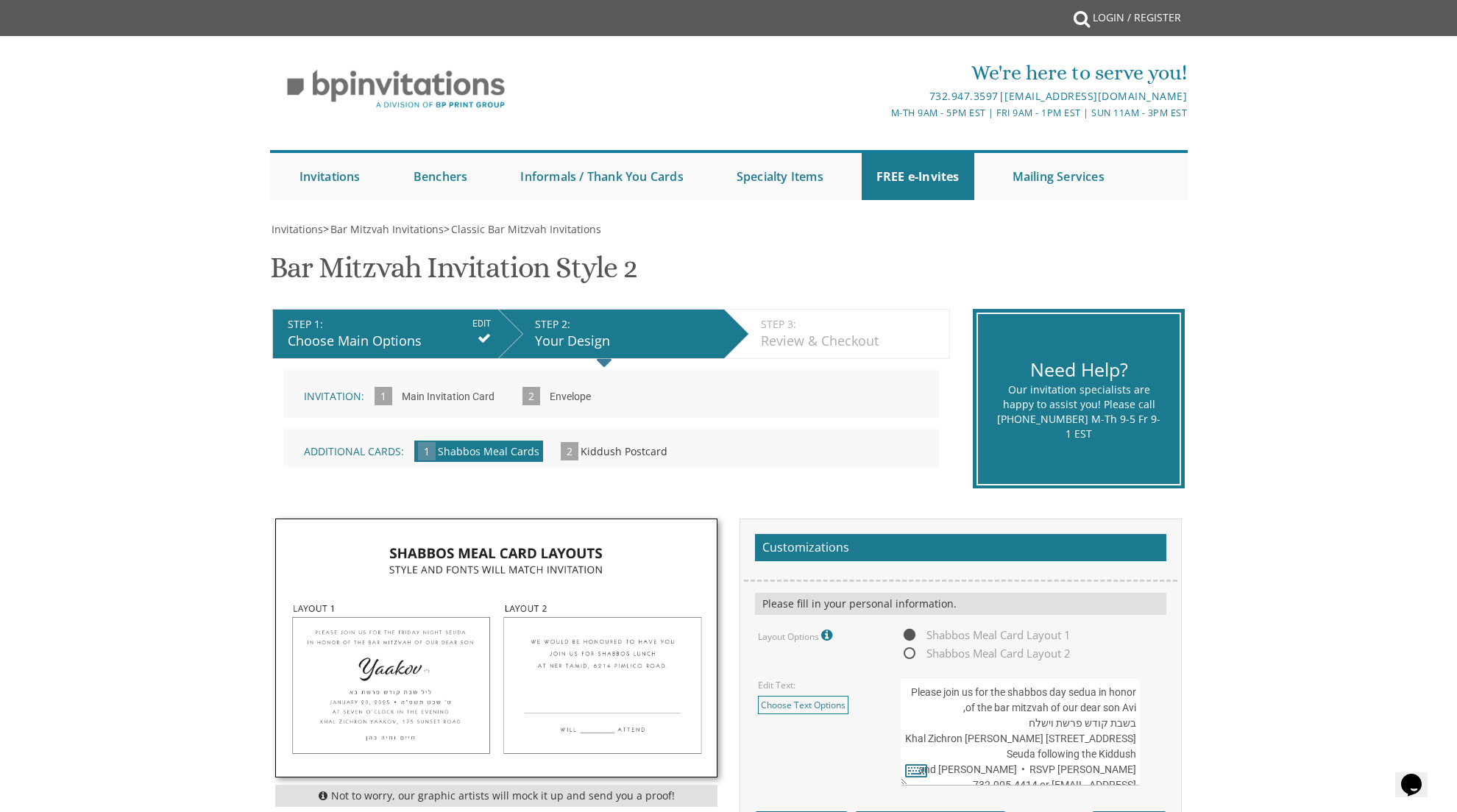
click at [989, 679] on textarea "Please join us for an oneg shabbos in honor of the bar mitzvah of our dear son …" at bounding box center [1020, 732] width 239 height 108
drag, startPoint x: 924, startPoint y: 683, endPoint x: 1052, endPoint y: 704, distance: 129.7
click at [1047, 687] on textarea "Please join us for an oneg shabbos in honor of the bar mitzvah of our dear son …" at bounding box center [1020, 732] width 239 height 108
drag, startPoint x: 1137, startPoint y: 747, endPoint x: 1009, endPoint y: 722, distance: 130.4
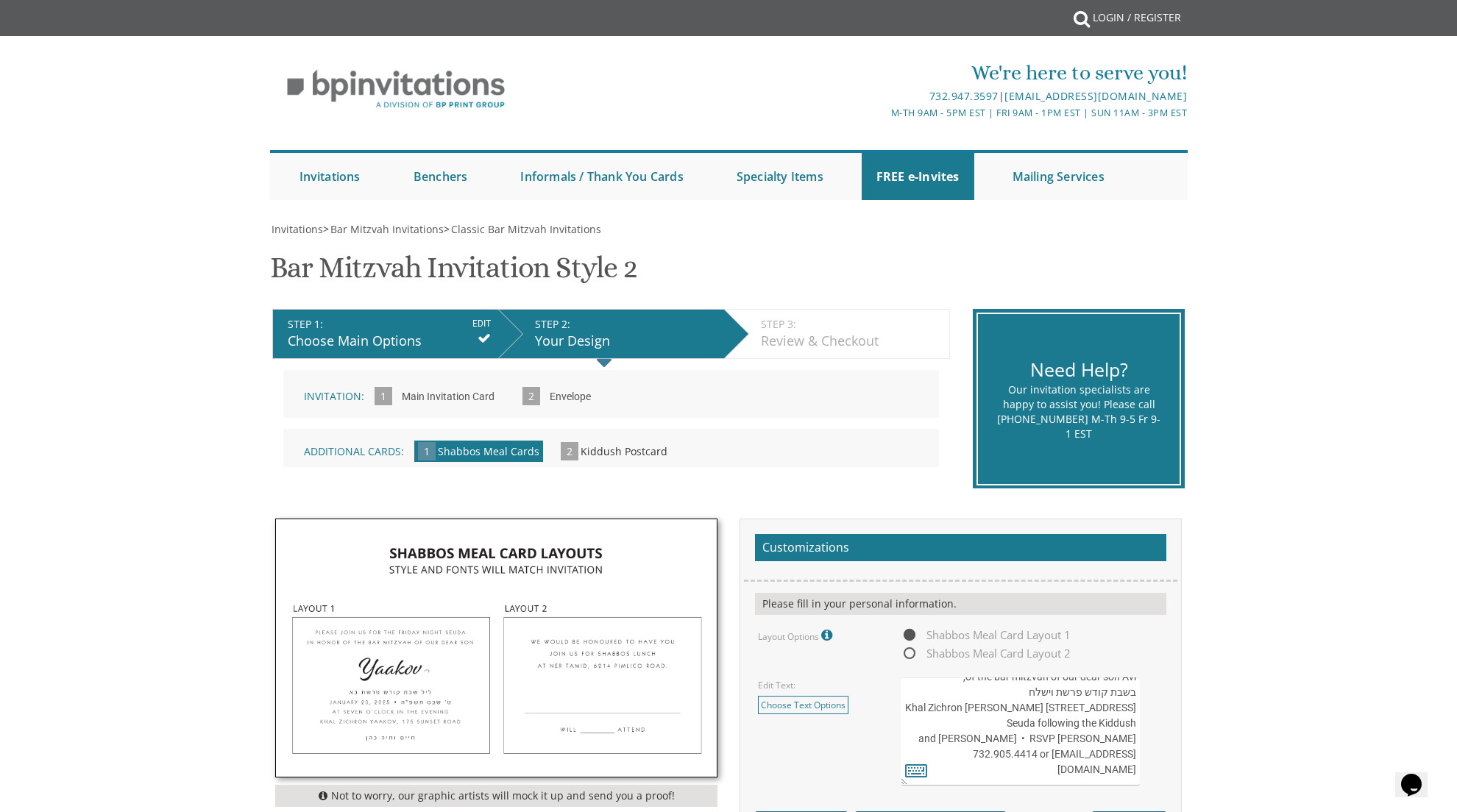
click at [1001, 704] on textarea "Please join us for an oneg shabbos in honor of the bar mitzvah of our dear son …" at bounding box center [1020, 732] width 239 height 108
drag, startPoint x: 1057, startPoint y: 744, endPoint x: 952, endPoint y: 675, distance: 125.6
click at [936, 684] on textarea "Please join us for an oneg shabbos in honor of the bar mitzvah of our dear son …" at bounding box center [1020, 732] width 239 height 108
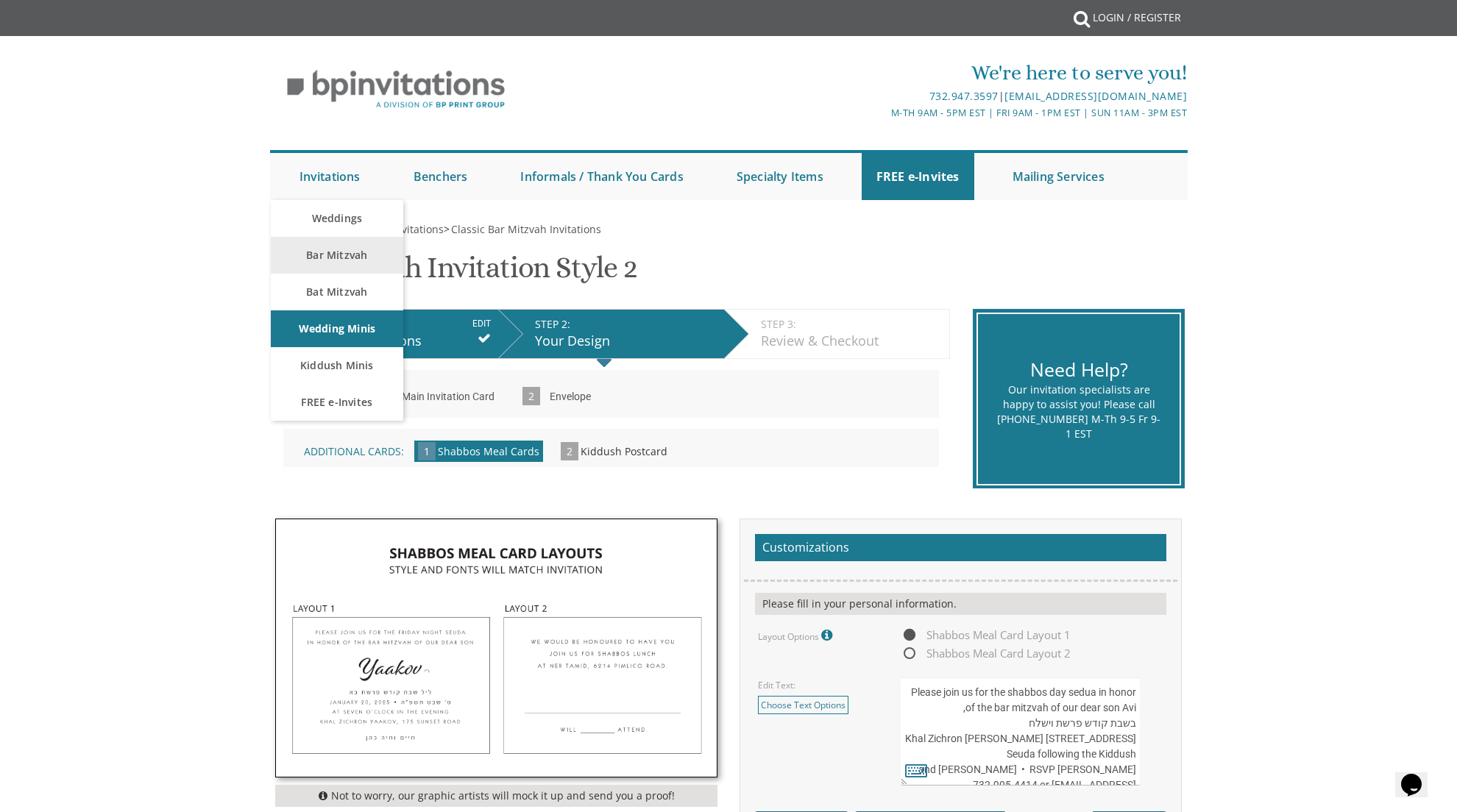
click at [327, 259] on link "Bar Mitzvah" at bounding box center [337, 256] width 133 height 37
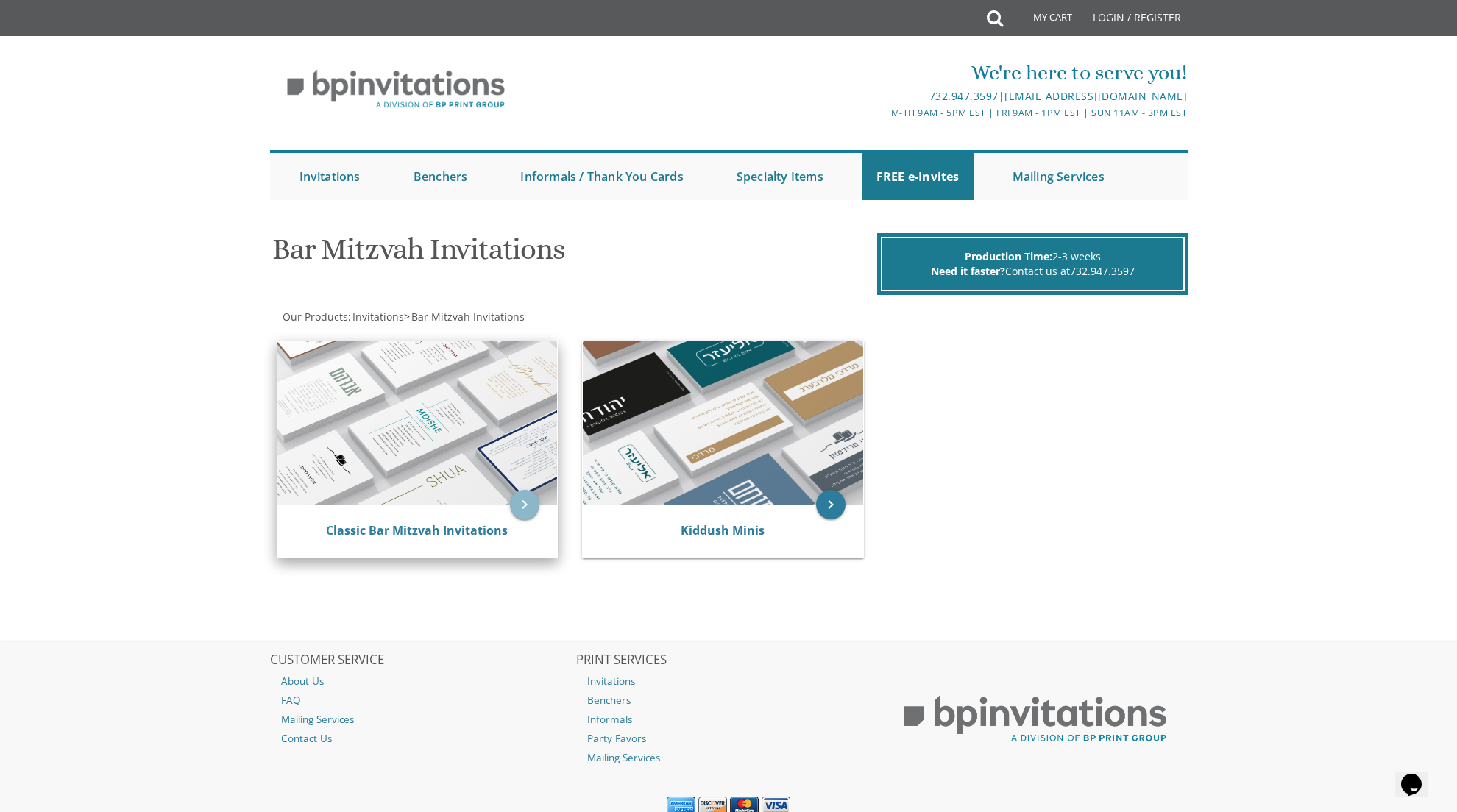
click at [524, 498] on icon "keyboard_arrow_right" at bounding box center [524, 504] width 29 height 29
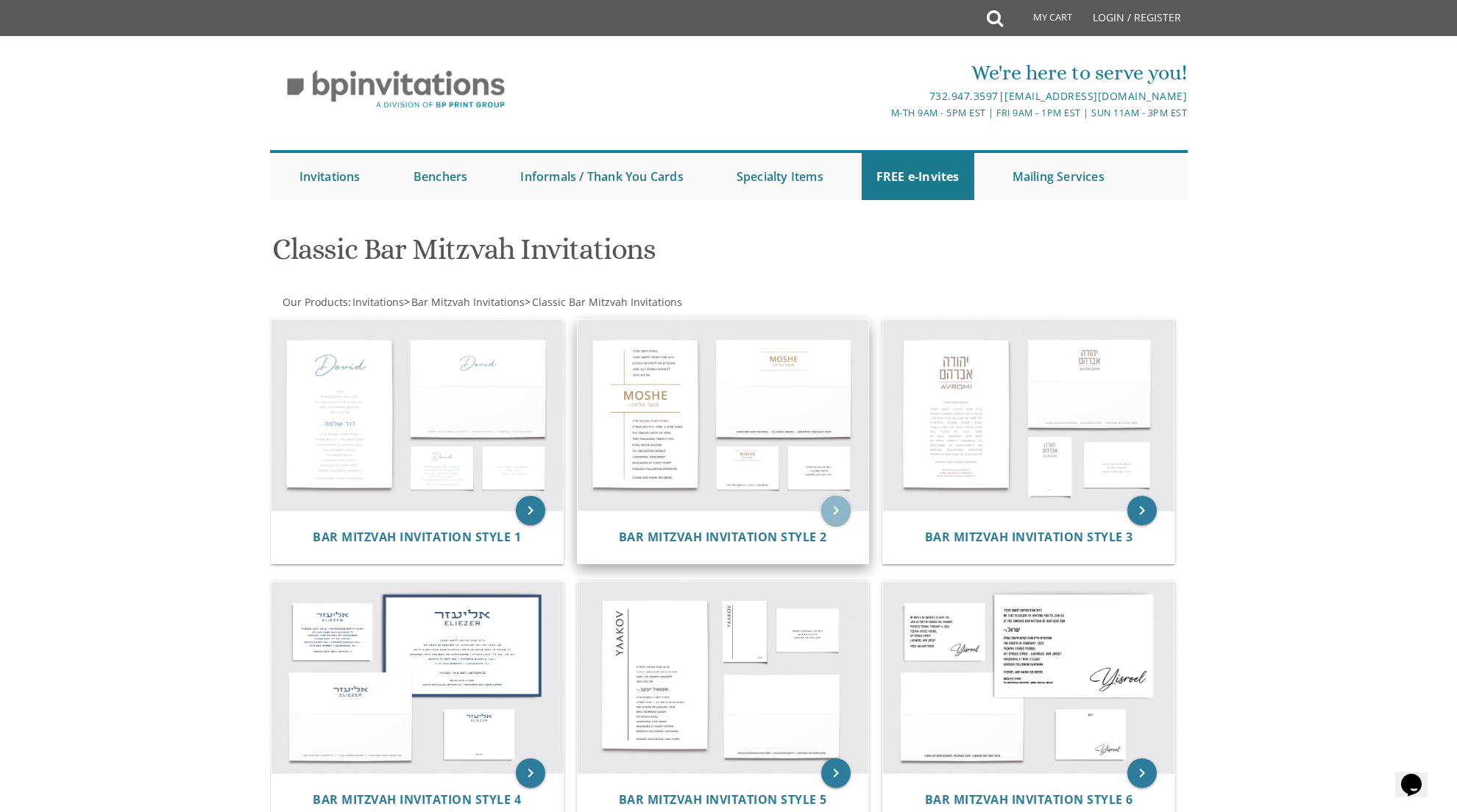
click at [827, 506] on icon "keyboard_arrow_right" at bounding box center [835, 510] width 29 height 29
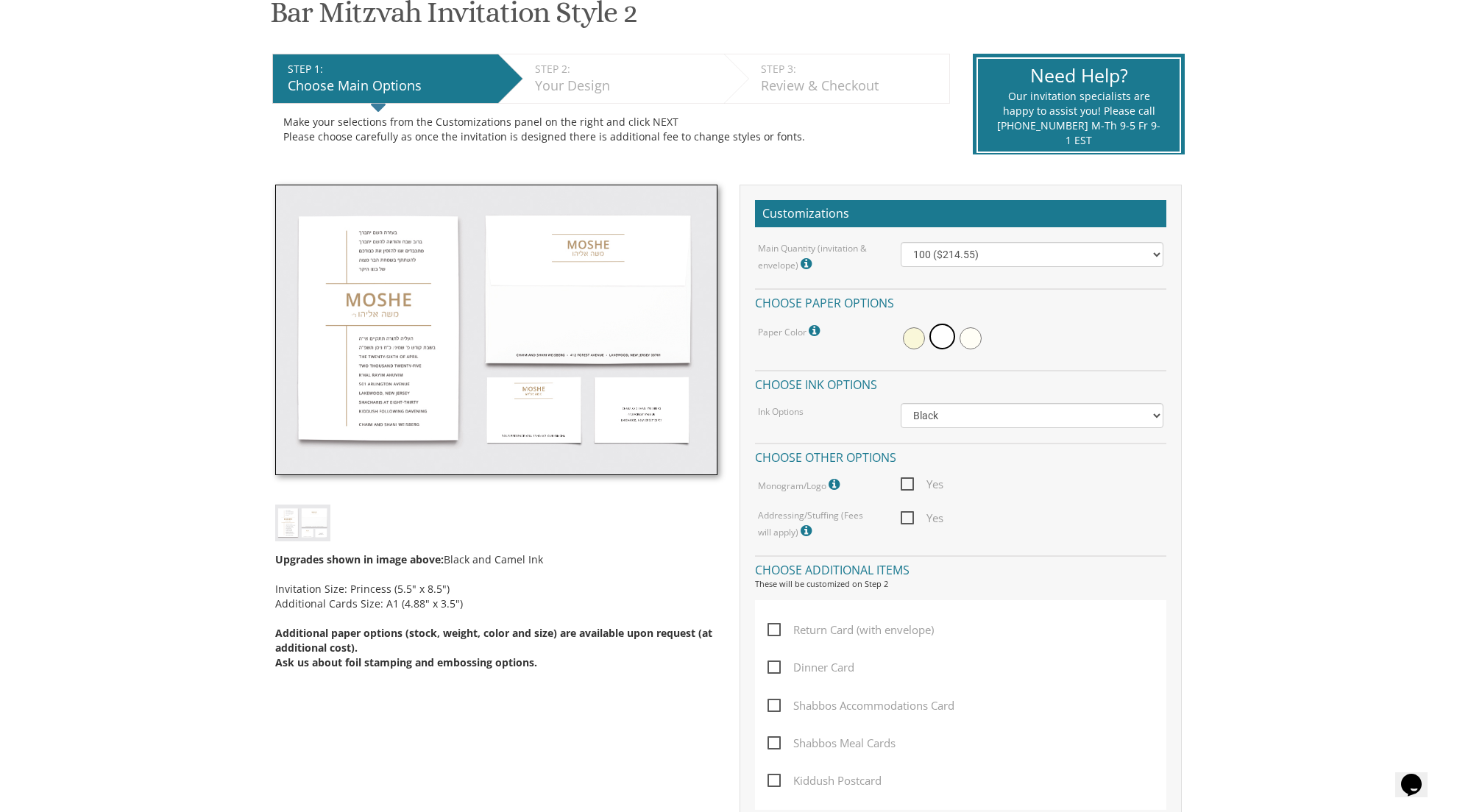
scroll to position [257, 0]
